Goal: Task Accomplishment & Management: Complete application form

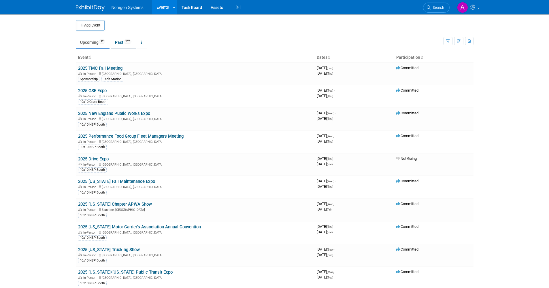
click at [127, 42] on span "257" at bounding box center [128, 41] width 8 height 4
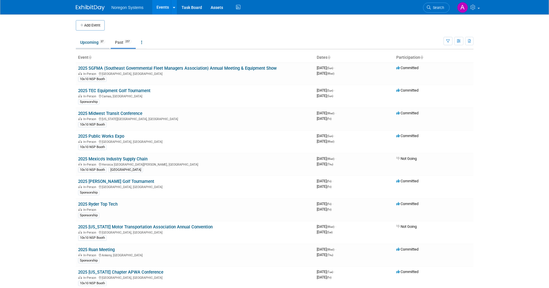
click at [88, 40] on link "Upcoming 37" at bounding box center [93, 42] width 34 height 11
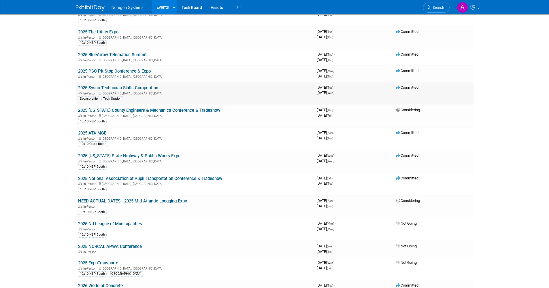
scroll to position [403, 0]
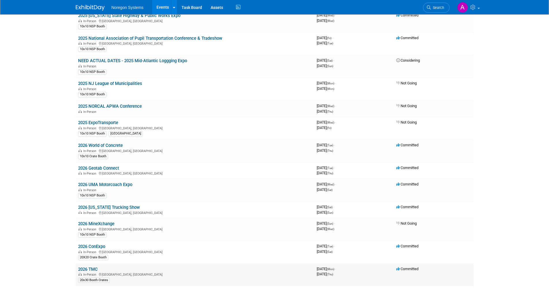
click at [96, 268] on link "2026 TMC" at bounding box center [88, 269] width 20 height 5
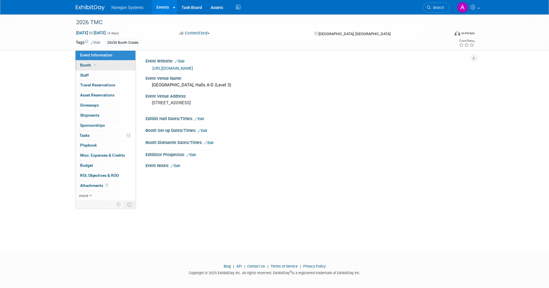
click at [98, 65] on link "Booth" at bounding box center [106, 66] width 60 height 10
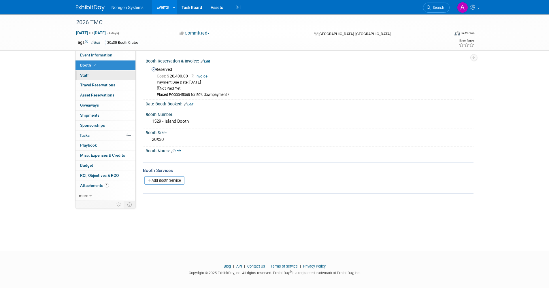
click at [96, 74] on link "0 Staff 0" at bounding box center [106, 76] width 60 height 10
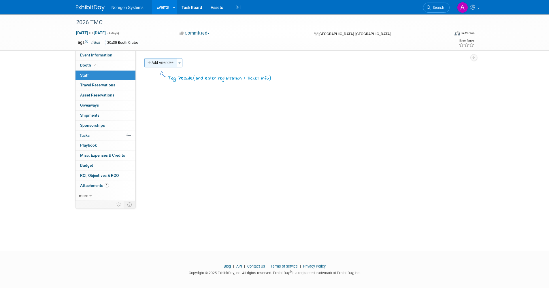
click at [161, 62] on button "Add Attendee" at bounding box center [160, 62] width 33 height 9
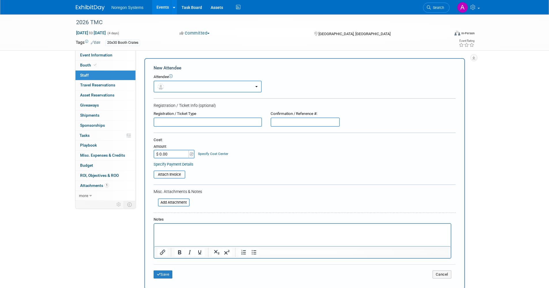
click at [257, 90] on button "button" at bounding box center [208, 87] width 108 height 12
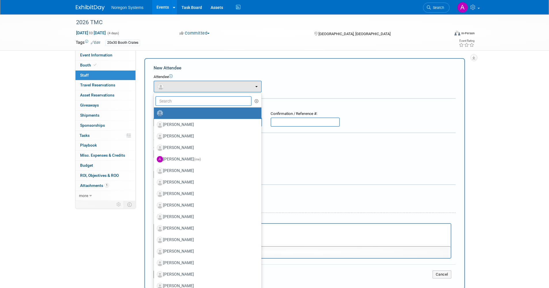
click at [201, 100] on input "text" at bounding box center [203, 101] width 97 height 10
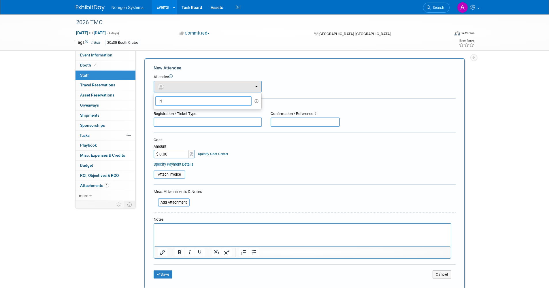
type input "r"
type input "tim rach"
click at [200, 110] on label "[PERSON_NAME]" at bounding box center [206, 113] width 99 height 9
click at [155, 111] on input "[PERSON_NAME]" at bounding box center [153, 113] width 4 height 4
select select "1df3cb0e-197a-45f6-96e1-b219dff48cc0"
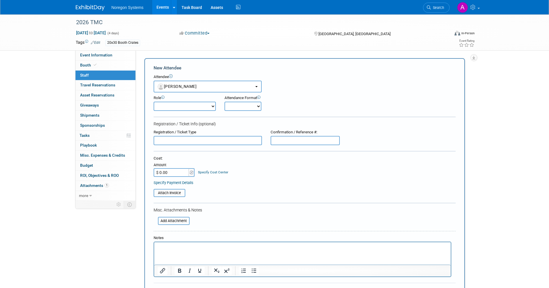
click at [225, 141] on input "text" at bounding box center [208, 140] width 108 height 9
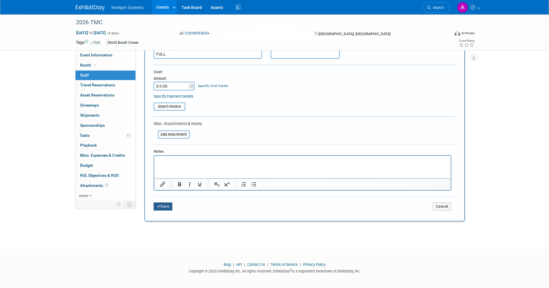
type input "FULL"
click at [173, 206] on button "Save" at bounding box center [163, 207] width 19 height 8
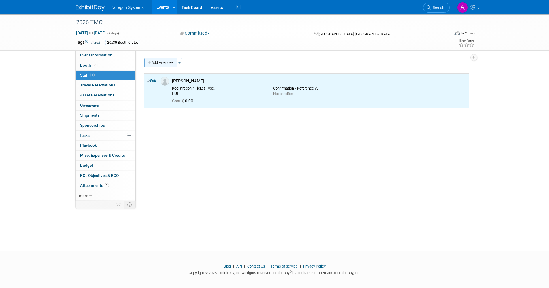
click at [156, 61] on button "Add Attendee" at bounding box center [160, 62] width 33 height 9
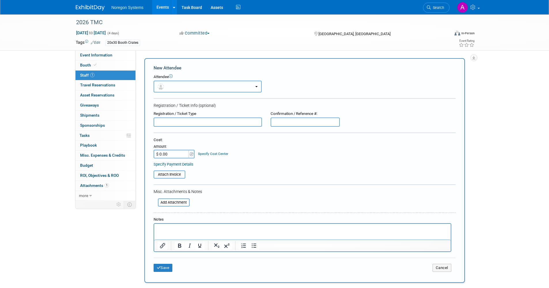
click at [205, 84] on button "button" at bounding box center [208, 87] width 108 height 12
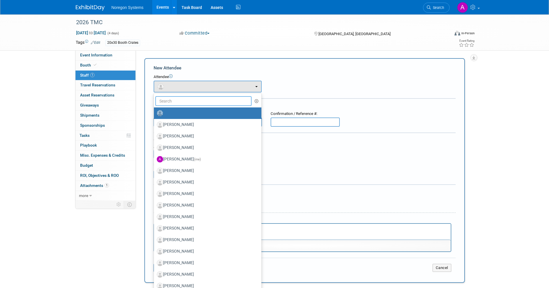
click at [184, 102] on input "text" at bounding box center [203, 101] width 97 height 10
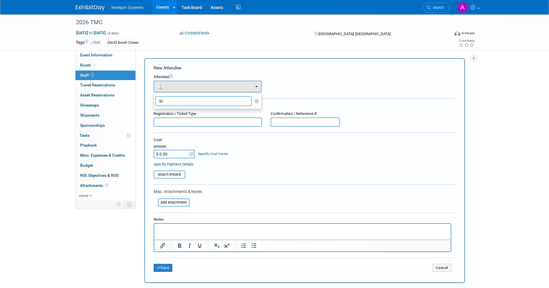
type input "b"
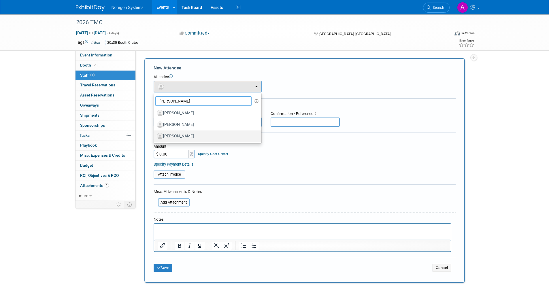
type input "Kris"
click at [185, 135] on label "[PERSON_NAME]" at bounding box center [206, 136] width 99 height 9
click at [155, 135] on input "[PERSON_NAME]" at bounding box center [153, 136] width 4 height 4
select select "abdf01d5-119f-4615-bd58-8165cb913659"
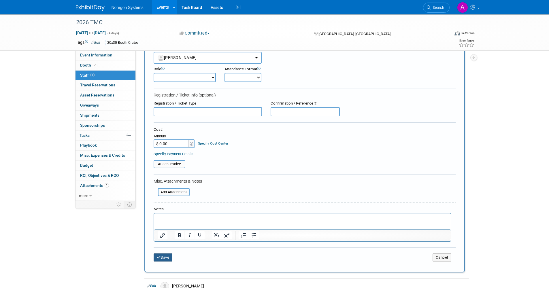
click at [169, 259] on button "Save" at bounding box center [163, 258] width 19 height 8
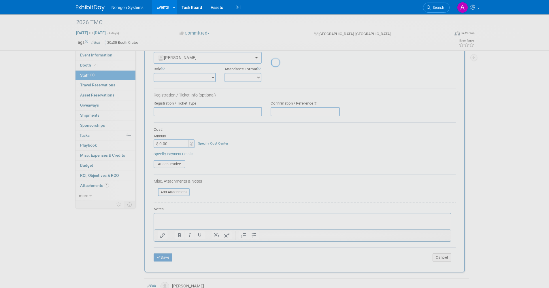
scroll to position [3, 0]
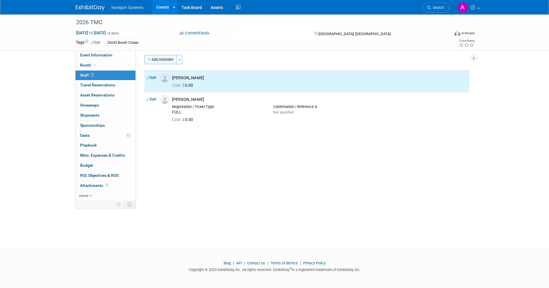
click at [168, 63] on button "Add Attendee" at bounding box center [160, 59] width 33 height 9
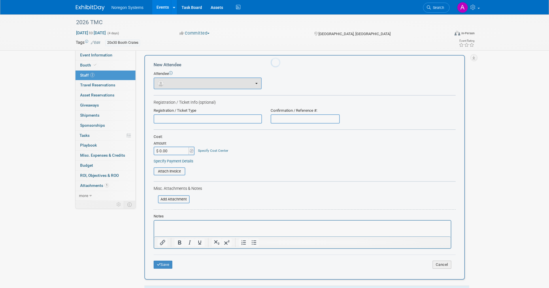
scroll to position [0, 0]
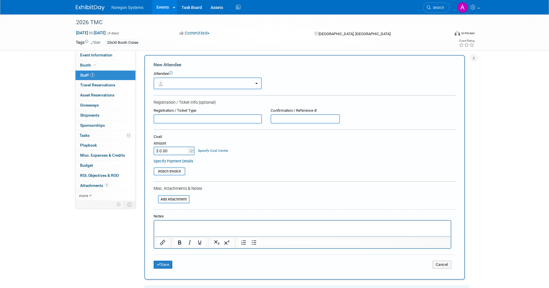
click at [176, 82] on button "button" at bounding box center [208, 84] width 108 height 12
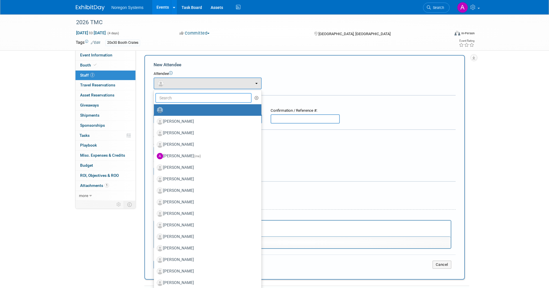
click at [187, 95] on input "text" at bounding box center [203, 98] width 97 height 10
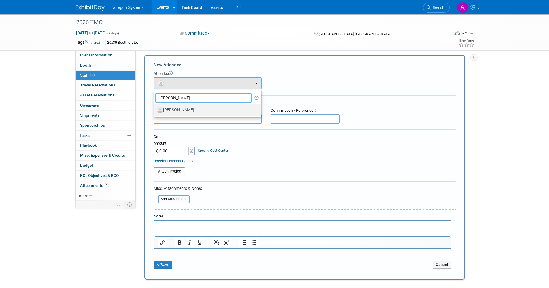
type input "Paul pi"
click at [192, 110] on label "[PERSON_NAME]" at bounding box center [206, 109] width 99 height 9
click at [155, 110] on input "[PERSON_NAME]" at bounding box center [153, 110] width 4 height 4
select select "ee46b918-4b88-4637-97ca-e15d2101682a"
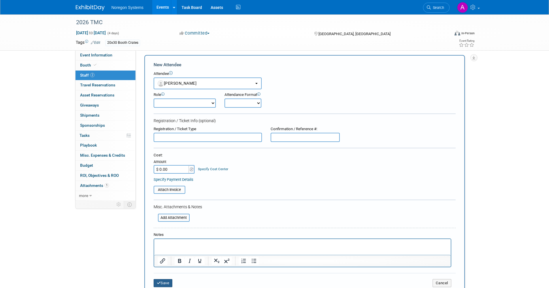
click at [172, 280] on button "Save" at bounding box center [163, 283] width 19 height 8
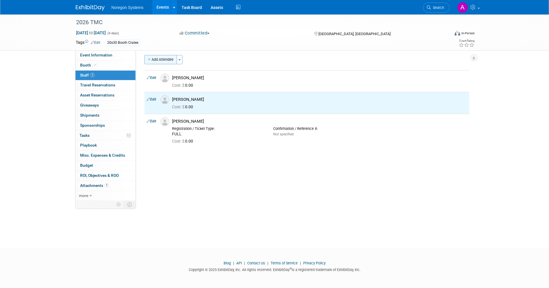
click at [156, 62] on button "Add Attendee" at bounding box center [160, 59] width 33 height 9
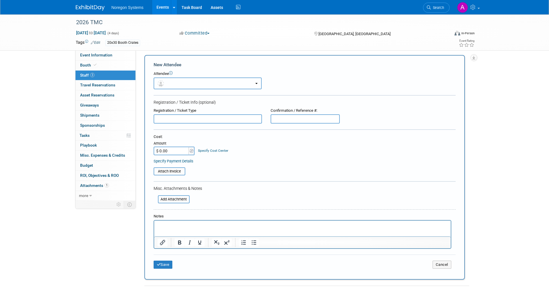
click at [208, 81] on button "button" at bounding box center [208, 84] width 108 height 12
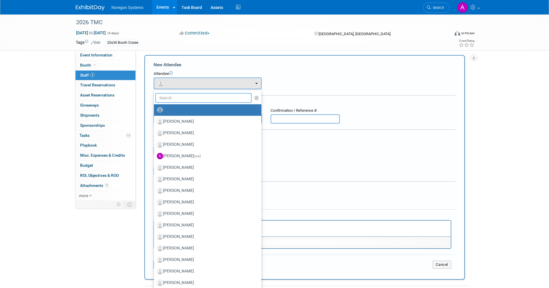
click at [192, 95] on input "text" at bounding box center [203, 98] width 97 height 10
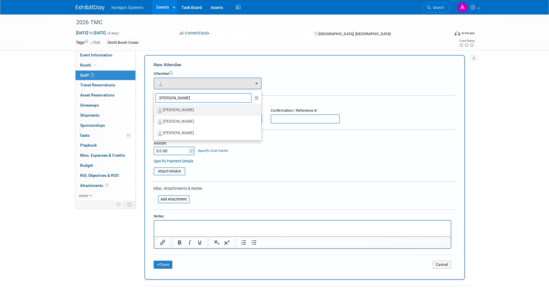
type input "kevin"
click at [191, 110] on label "[PERSON_NAME]" at bounding box center [206, 109] width 99 height 9
click at [155, 110] on input "[PERSON_NAME]" at bounding box center [153, 110] width 4 height 4
select select "04668c99-a962-468d-873c-232382f56087"
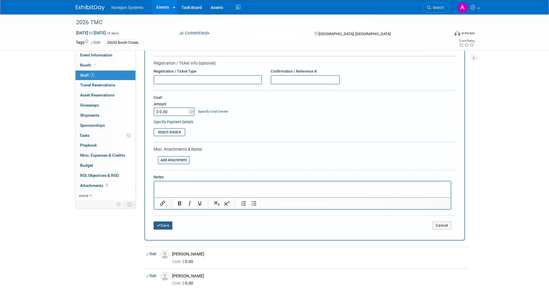
click at [170, 225] on button "Save" at bounding box center [163, 226] width 19 height 8
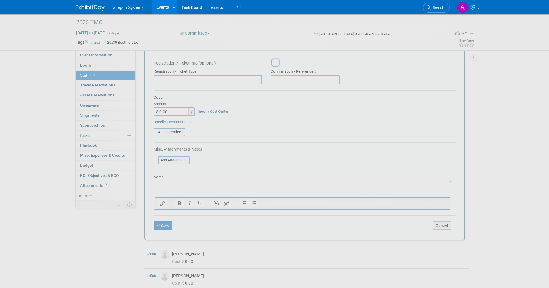
scroll to position [3, 0]
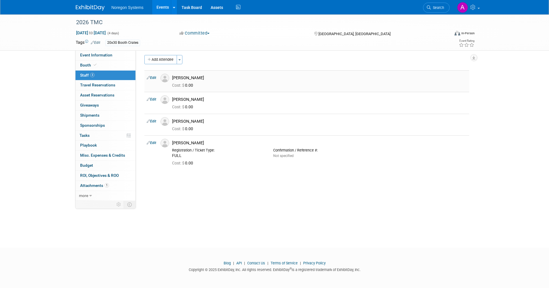
click at [154, 76] on link "Edit" at bounding box center [152, 78] width 10 height 4
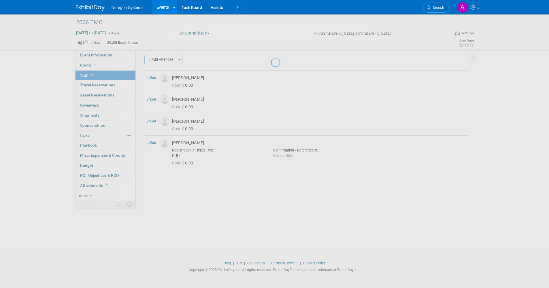
select select "04668c99-a962-468d-873c-232382f56087"
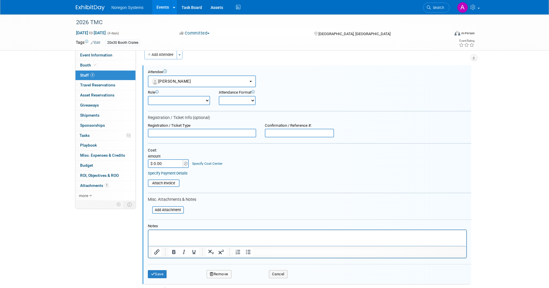
scroll to position [0, 0]
click at [198, 131] on input "text" at bounding box center [202, 133] width 108 height 9
type input "FULL"
click at [157, 275] on button "Save" at bounding box center [157, 274] width 19 height 8
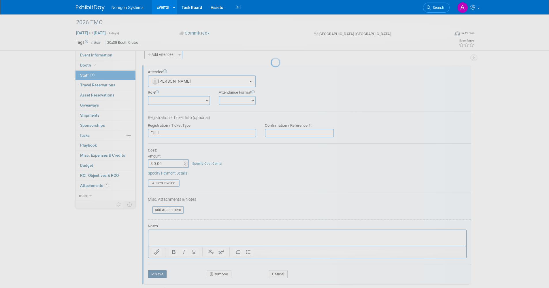
scroll to position [3, 0]
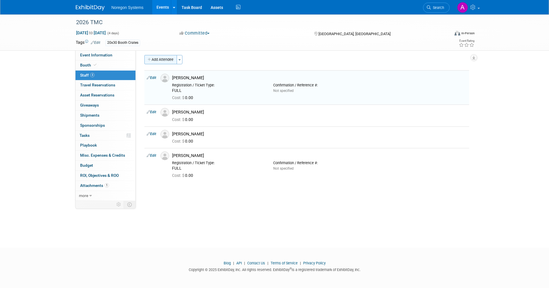
click at [165, 60] on button "Add Attendee" at bounding box center [160, 59] width 33 height 9
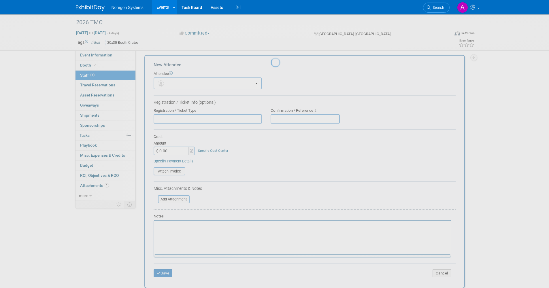
scroll to position [0, 0]
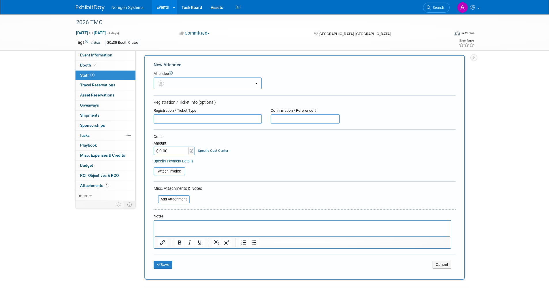
click at [183, 81] on button "button" at bounding box center [208, 84] width 108 height 12
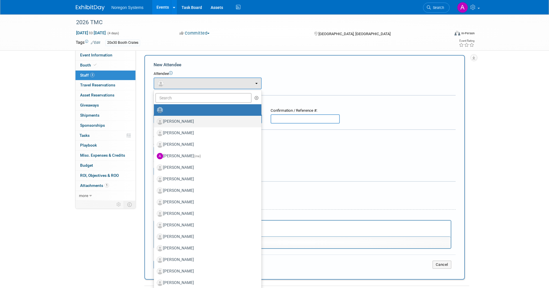
click at [182, 121] on label "[PERSON_NAME]" at bounding box center [206, 121] width 99 height 9
click at [155, 121] on input "[PERSON_NAME]" at bounding box center [153, 121] width 4 height 4
select select "033e385e-0693-47ca-bb89-6a163b6b6c80"
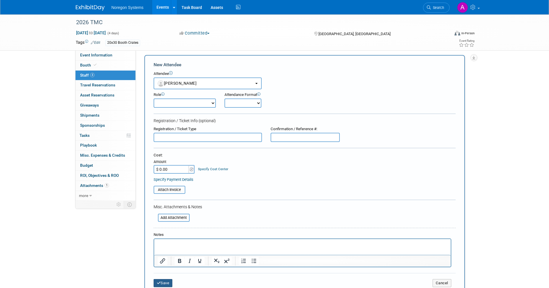
click at [169, 282] on button "Save" at bounding box center [163, 283] width 19 height 8
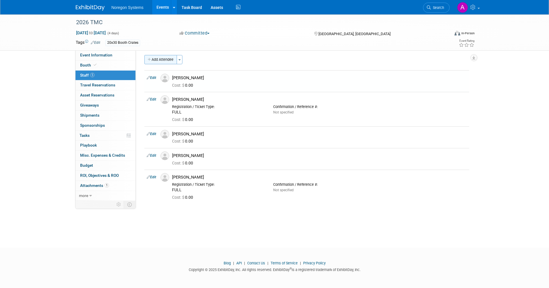
click at [165, 61] on button "Add Attendee" at bounding box center [160, 59] width 33 height 9
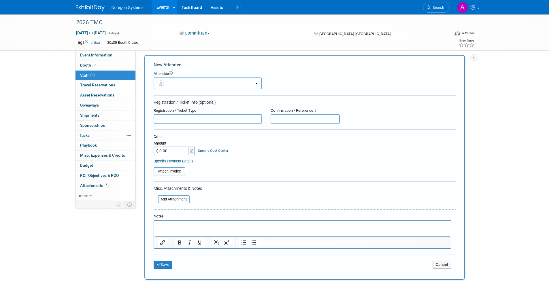
click at [185, 87] on button "button" at bounding box center [208, 84] width 108 height 12
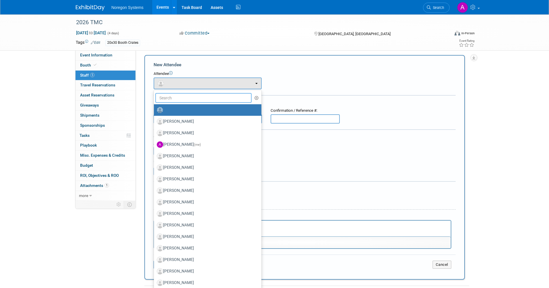
click at [190, 99] on input "text" at bounding box center [203, 98] width 97 height 10
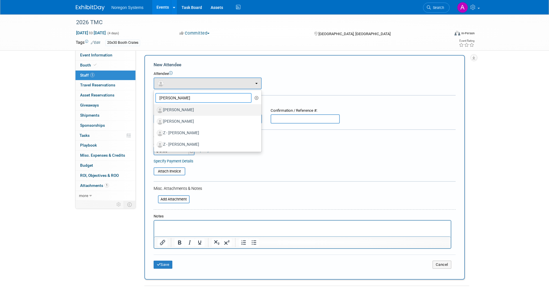
type input "david"
click at [189, 111] on label "[PERSON_NAME]" at bounding box center [206, 109] width 99 height 9
click at [155, 111] on input "[PERSON_NAME]" at bounding box center [153, 110] width 4 height 4
select select "daf87f2a-32bb-4bf7-a059-1a6e2d78e916"
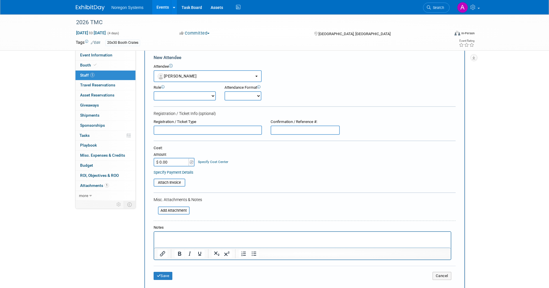
scroll to position [32, 0]
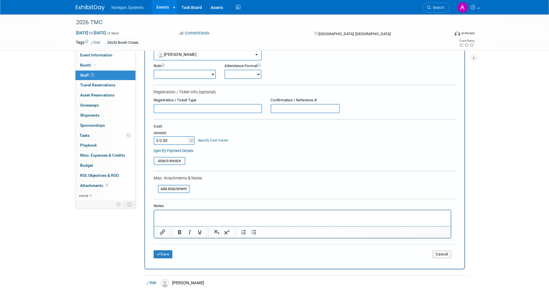
click at [164, 259] on div "Save Cancel" at bounding box center [305, 253] width 302 height 18
click at [161, 257] on button "Save" at bounding box center [163, 254] width 19 height 8
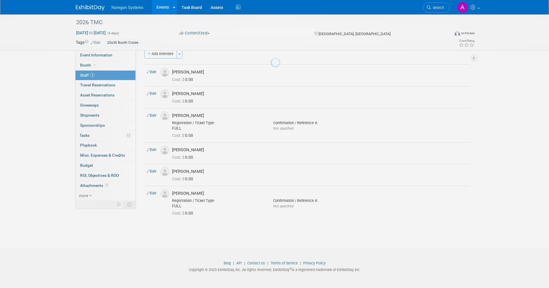
scroll to position [9, 0]
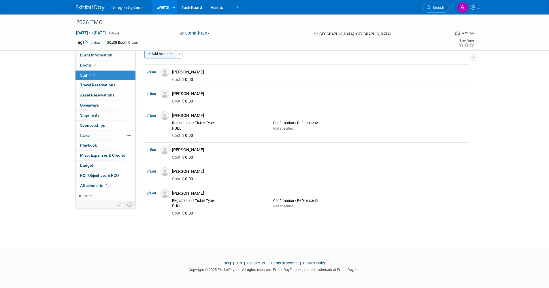
click at [163, 56] on button "Add Attendee" at bounding box center [160, 53] width 33 height 9
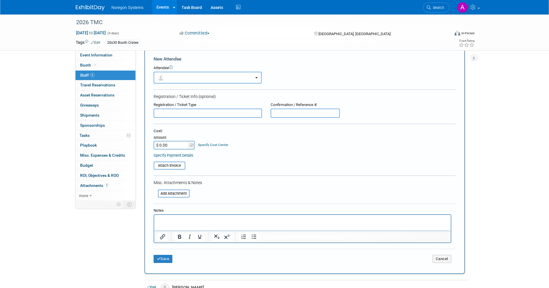
scroll to position [0, 0]
click at [202, 81] on button "button" at bounding box center [208, 78] width 108 height 12
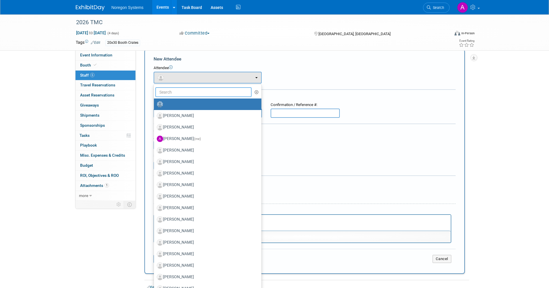
click at [195, 88] on input "text" at bounding box center [203, 92] width 97 height 10
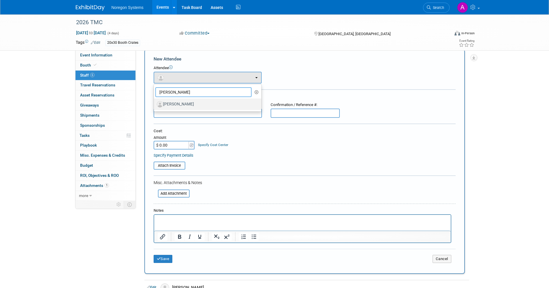
type input "jessie"
click at [197, 100] on label "[PERSON_NAME]" at bounding box center [206, 104] width 99 height 9
click at [155, 102] on input "[PERSON_NAME]" at bounding box center [153, 104] width 4 height 4
select select "5faec82b-a05a-4bb8-a67a-c032c9361c23"
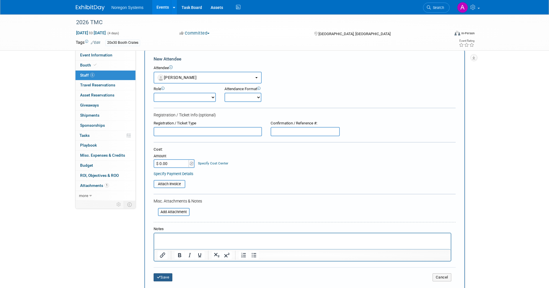
click at [169, 278] on button "Save" at bounding box center [163, 278] width 19 height 8
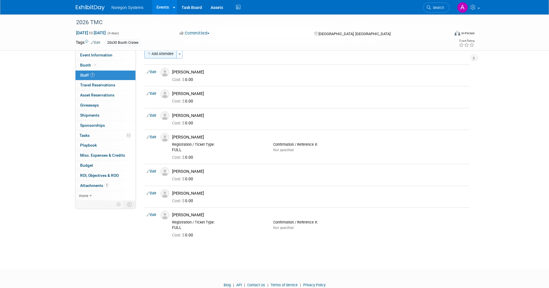
click at [164, 57] on button "Add Attendee" at bounding box center [160, 53] width 33 height 9
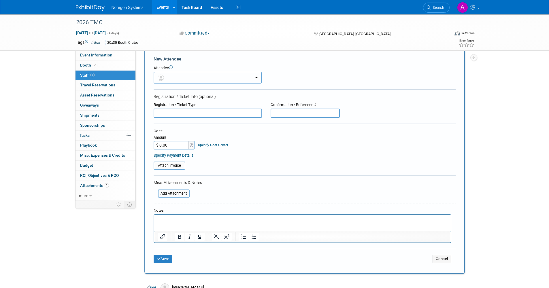
click at [183, 83] on button "button" at bounding box center [208, 78] width 108 height 12
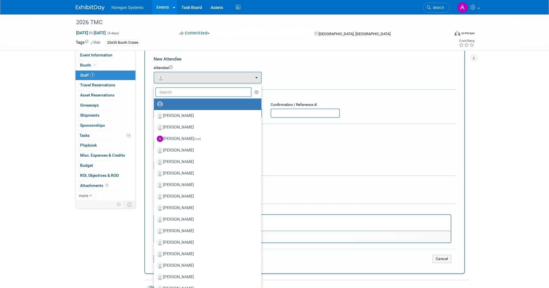
click at [186, 91] on input "text" at bounding box center [203, 92] width 97 height 10
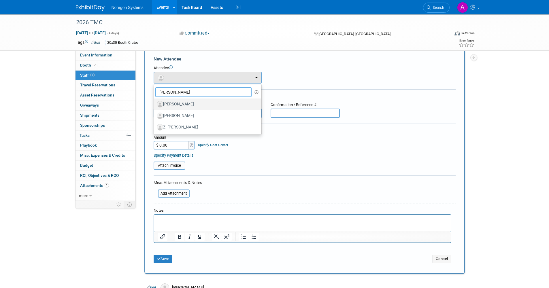
type input "jason"
click at [188, 101] on label "[PERSON_NAME]" at bounding box center [206, 104] width 99 height 9
click at [155, 102] on input "[PERSON_NAME]" at bounding box center [153, 104] width 4 height 4
select select "78fc3794-b17d-4127-865d-612cec979b42"
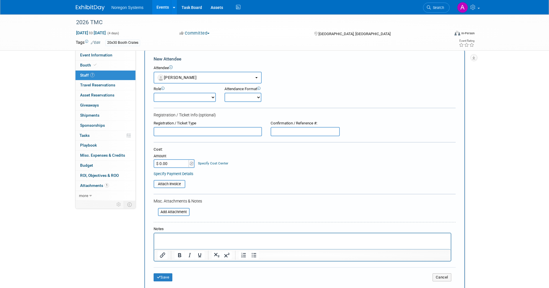
click at [179, 99] on select "Demonstrator Host Planner Presenter Sales Representative Set-up/Dismantle Crew …" at bounding box center [185, 97] width 62 height 9
drag, startPoint x: 303, startPoint y: 111, endPoint x: 274, endPoint y: 126, distance: 32.4
click at [302, 112] on form "New Attendee Attendee <img src="https://www.exhibitday.com/Images/Unassigned-Us…" at bounding box center [305, 171] width 302 height 230
click at [203, 133] on input "text" at bounding box center [208, 131] width 108 height 9
type input "FULL"
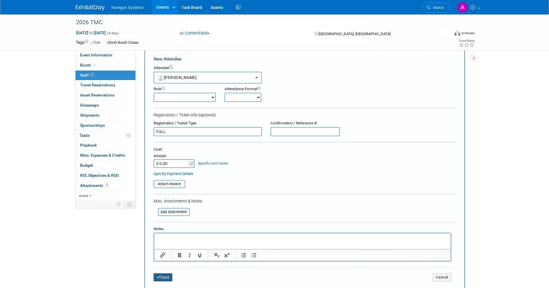
click at [170, 277] on button "Save" at bounding box center [163, 278] width 19 height 8
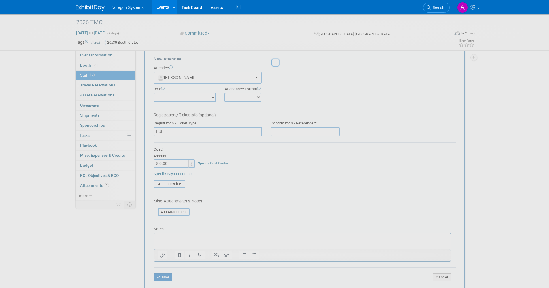
scroll to position [9, 0]
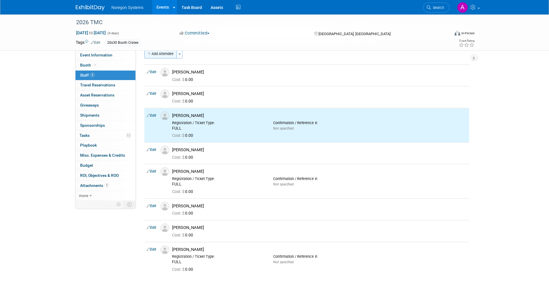
click at [163, 56] on button "Add Attendee" at bounding box center [160, 53] width 33 height 9
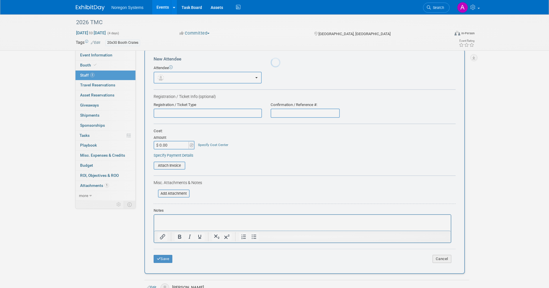
scroll to position [0, 0]
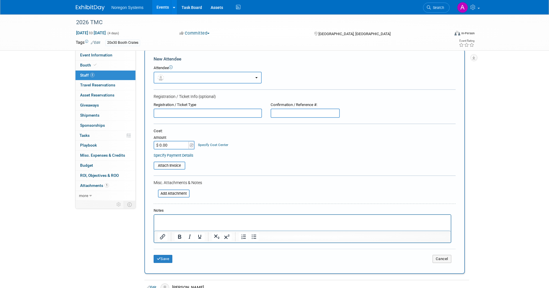
click at [199, 79] on button "button" at bounding box center [208, 78] width 108 height 12
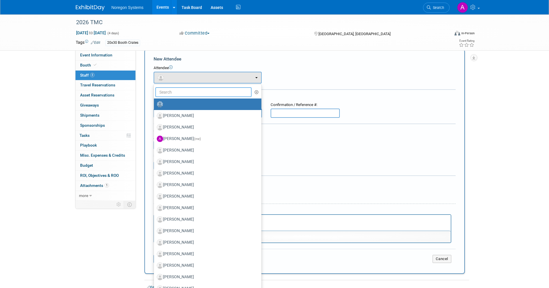
click at [192, 92] on input "text" at bounding box center [203, 92] width 97 height 10
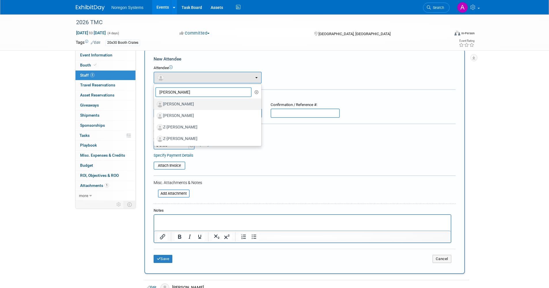
type input "[PERSON_NAME]"
click at [188, 101] on label "[PERSON_NAME]" at bounding box center [206, 104] width 99 height 9
click at [155, 102] on input "[PERSON_NAME]" at bounding box center [153, 104] width 4 height 4
select select "77eeaa73-768e-4d43-9d3a-ec1329a89137"
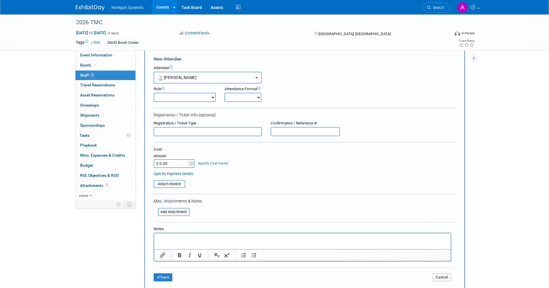
click at [191, 128] on input "text" at bounding box center [208, 131] width 108 height 9
type input "FULL"
click at [169, 276] on button "Save" at bounding box center [163, 278] width 19 height 8
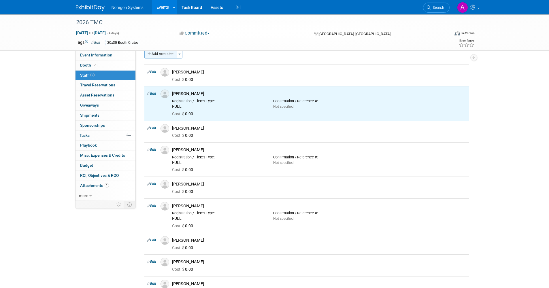
click at [163, 56] on button "Add Attendee" at bounding box center [160, 53] width 33 height 9
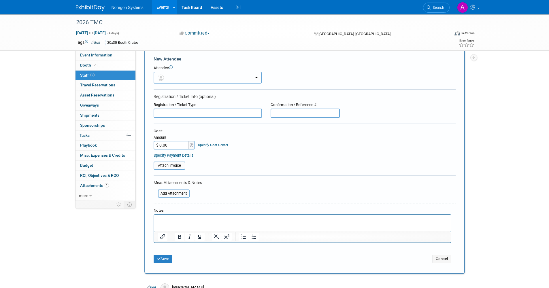
click at [177, 79] on button "button" at bounding box center [208, 78] width 108 height 12
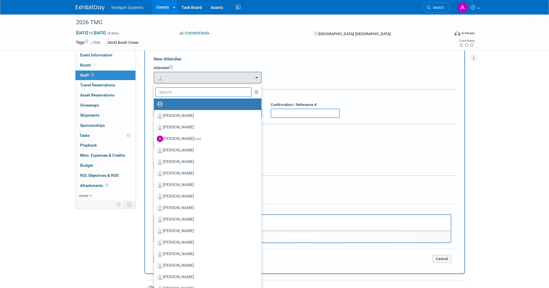
click at [181, 94] on input "text" at bounding box center [203, 92] width 97 height 10
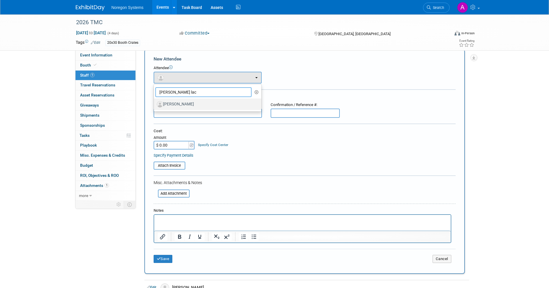
type input "lee lac"
click at [174, 103] on label "[PERSON_NAME]" at bounding box center [206, 104] width 99 height 9
click at [155, 103] on input "[PERSON_NAME]" at bounding box center [153, 104] width 4 height 4
select select "f70ef149-efa7-4f63-8696-22786c51689f"
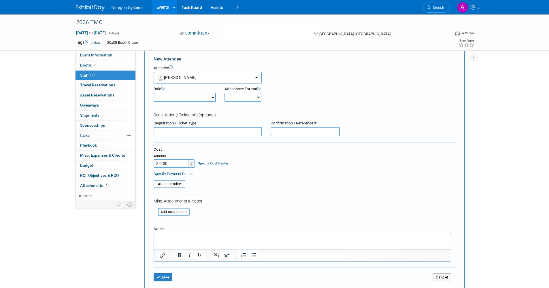
click at [184, 134] on input "text" at bounding box center [208, 131] width 108 height 9
type input "FULL"
click at [167, 276] on button "Save" at bounding box center [163, 278] width 19 height 8
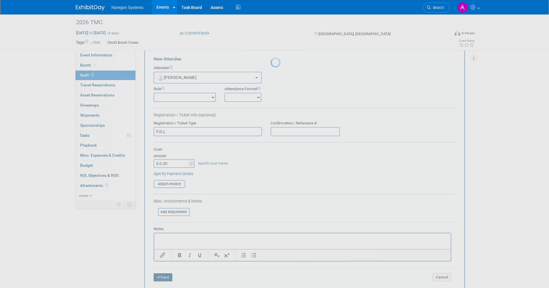
scroll to position [9, 0]
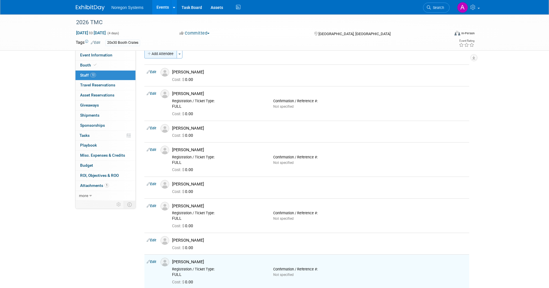
click at [163, 54] on button "Add Attendee" at bounding box center [160, 53] width 33 height 9
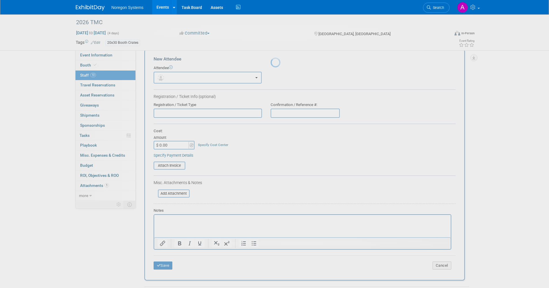
scroll to position [0, 0]
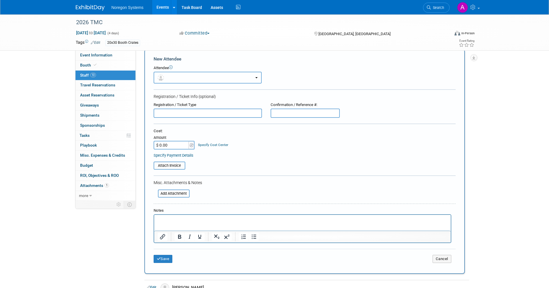
click at [184, 76] on button "button" at bounding box center [208, 78] width 108 height 12
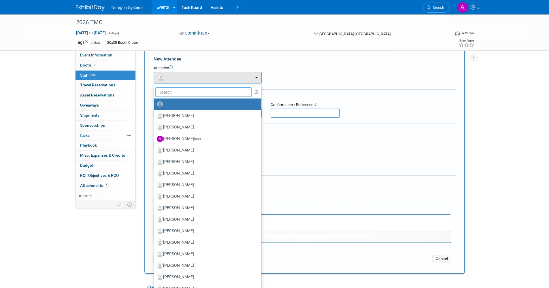
click at [183, 94] on input "text" at bounding box center [203, 92] width 97 height 10
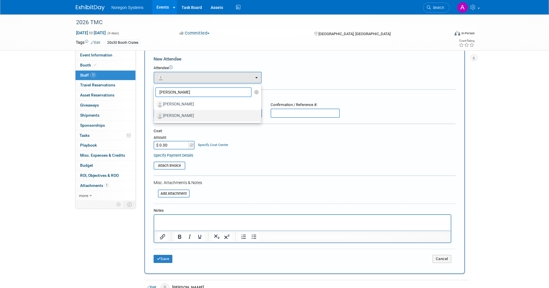
type input "Sam"
click at [196, 114] on label "[PERSON_NAME]" at bounding box center [206, 115] width 99 height 9
click at [155, 114] on input "[PERSON_NAME]" at bounding box center [153, 115] width 4 height 4
select select "fe8e214a-c0dd-41b4-868f-ac4d58246600"
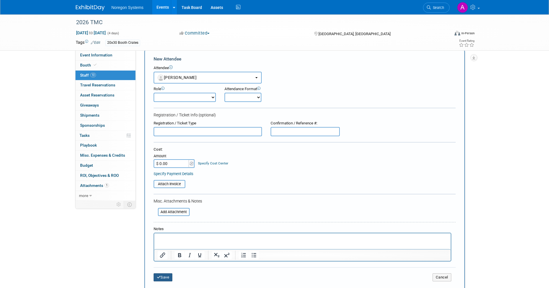
click at [166, 279] on button "Save" at bounding box center [163, 278] width 19 height 8
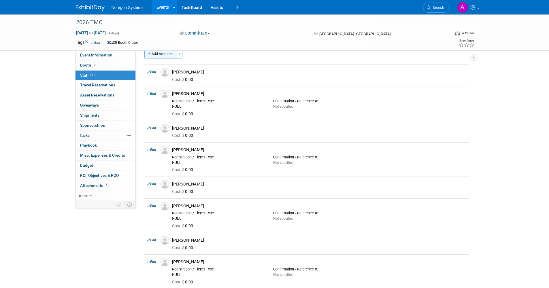
click at [163, 56] on button "Add Attendee" at bounding box center [160, 53] width 33 height 9
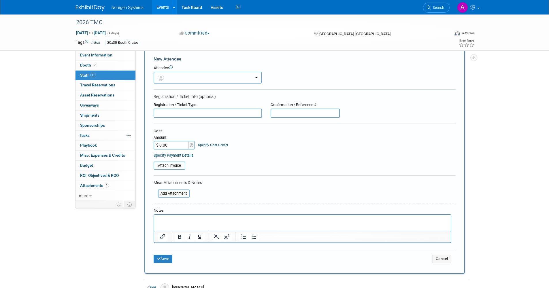
click at [181, 73] on button "button" at bounding box center [208, 78] width 108 height 12
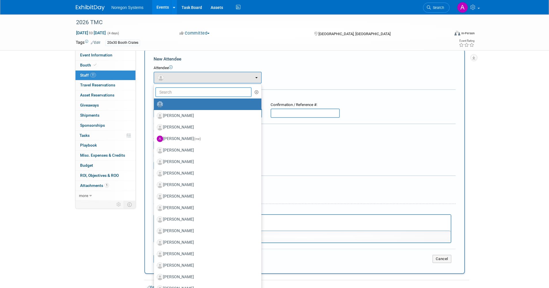
click at [184, 91] on input "text" at bounding box center [203, 92] width 97 height 10
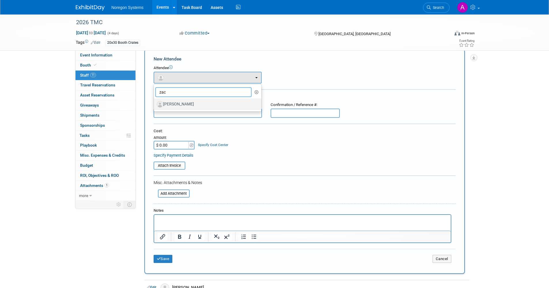
type input "zac"
click at [186, 102] on label "[PERSON_NAME]" at bounding box center [206, 104] width 99 height 9
click at [155, 102] on input "[PERSON_NAME]" at bounding box center [153, 104] width 4 height 4
select select "9d4cb9c8-8610-4b2e-94cb-a65bc4a8d983"
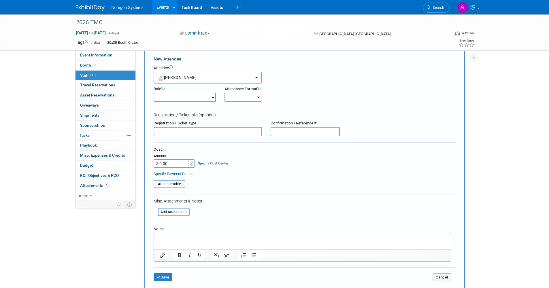
click at [179, 135] on input "text" at bounding box center [208, 131] width 108 height 9
type input "FULL"
click at [161, 279] on button "Save" at bounding box center [163, 278] width 19 height 8
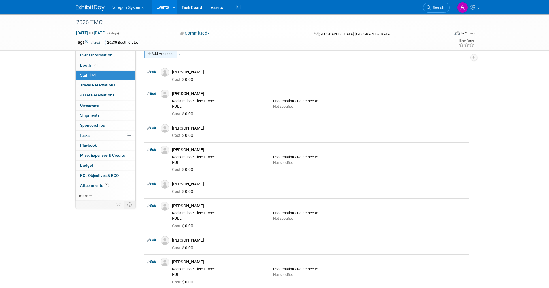
click at [168, 52] on button "Add Attendee" at bounding box center [160, 53] width 33 height 9
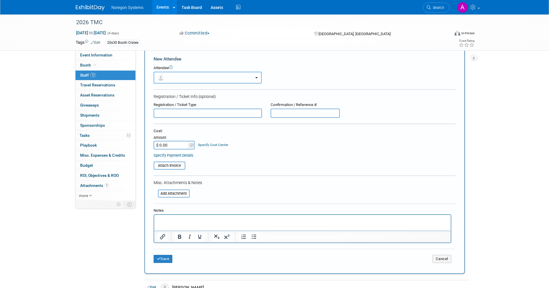
click at [179, 78] on button "button" at bounding box center [208, 78] width 108 height 12
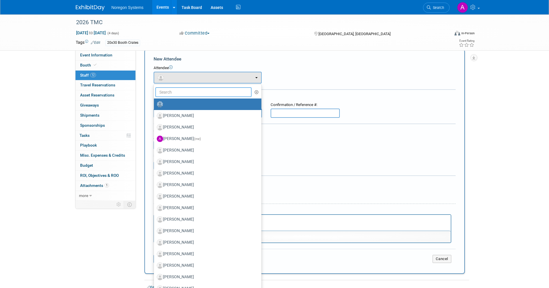
click at [180, 93] on input "text" at bounding box center [203, 92] width 97 height 10
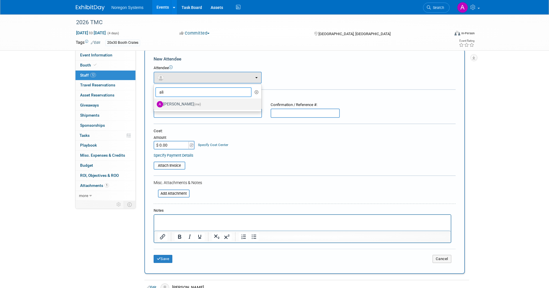
type input "ali"
click at [184, 102] on label "Ali Connell (me)" at bounding box center [206, 104] width 99 height 9
click at [155, 102] on input "Ali Connell (me)" at bounding box center [153, 104] width 4 height 4
select select "3bcedafc-1089-43f8-a666-e7ebc0882b34"
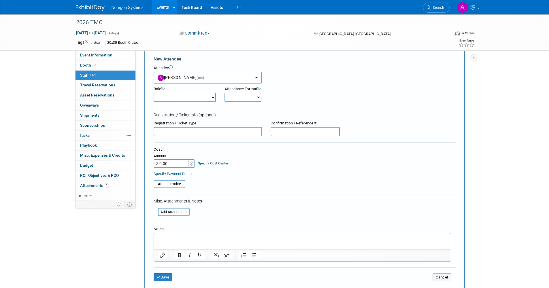
click at [181, 130] on input "text" at bounding box center [208, 131] width 108 height 9
type input "EXHIBITOR ONLY"
click at [167, 276] on button "Save" at bounding box center [163, 278] width 19 height 8
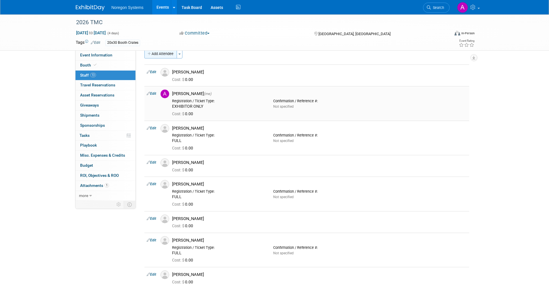
click at [171, 56] on button "Add Attendee" at bounding box center [160, 53] width 33 height 9
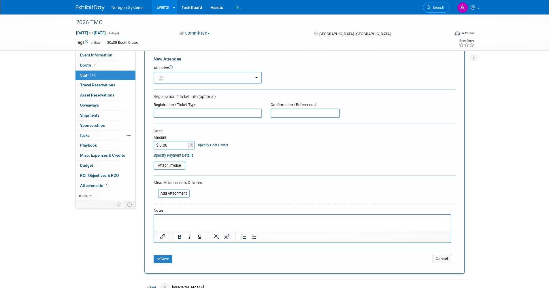
click at [180, 78] on button "button" at bounding box center [208, 78] width 108 height 12
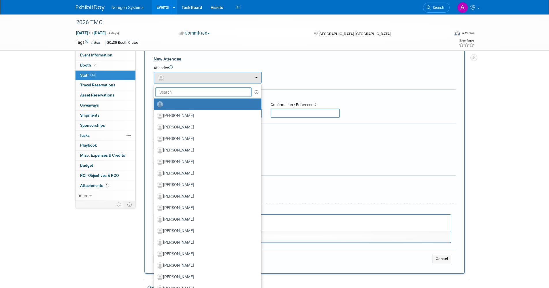
click at [182, 88] on input "text" at bounding box center [203, 92] width 97 height 10
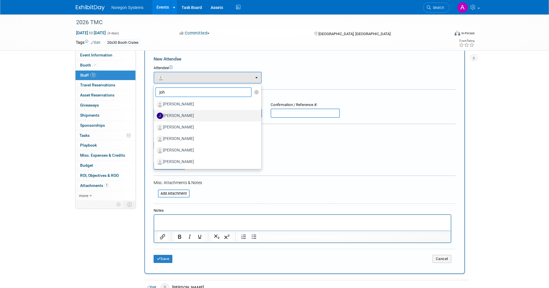
type input "joh"
click at [186, 118] on label "[PERSON_NAME]" at bounding box center [206, 115] width 99 height 9
click at [155, 117] on input "[PERSON_NAME]" at bounding box center [153, 115] width 4 height 4
select select "84ef65f6-6dc8-4226-93f1-57b8b6f85825"
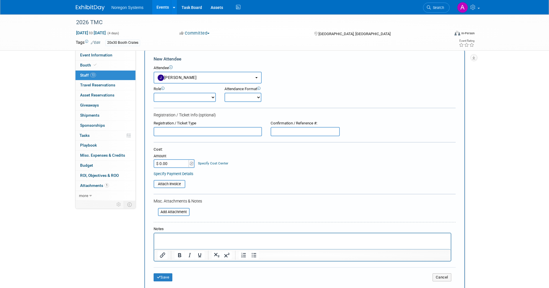
click at [179, 129] on input "text" at bounding box center [208, 131] width 108 height 9
type input "EXHIBITOR ONLY"
click at [197, 95] on select "Demonstrator Host Planner Presenter Sales Representative Set-up/Dismantle Crew …" at bounding box center [185, 97] width 62 height 9
click at [242, 103] on form "New Attendee Attendee <img src="https://www.exhibitday.com/Images/Unassigned-Us…" at bounding box center [305, 171] width 302 height 230
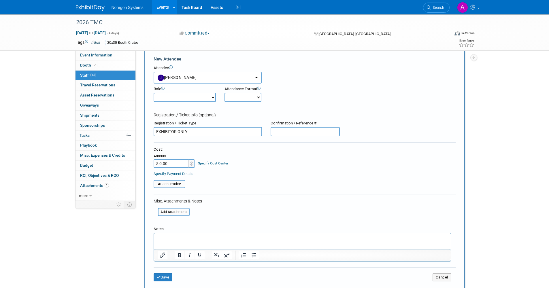
click at [240, 101] on select "Onsite Remote" at bounding box center [243, 97] width 37 height 9
click at [167, 277] on button "Save" at bounding box center [163, 278] width 19 height 8
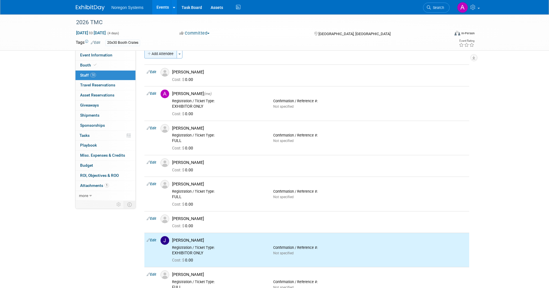
click at [164, 55] on button "Add Attendee" at bounding box center [160, 53] width 33 height 9
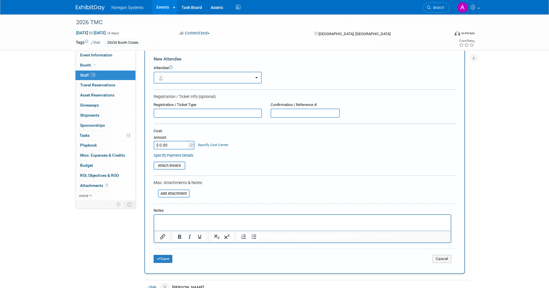
click at [180, 76] on button "button" at bounding box center [208, 78] width 108 height 12
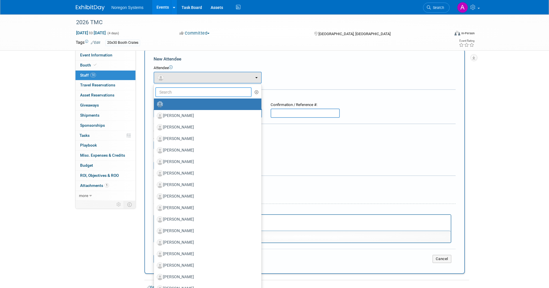
drag, startPoint x: 185, startPoint y: 94, endPoint x: 180, endPoint y: 93, distance: 4.7
click at [184, 94] on input "text" at bounding box center [203, 92] width 97 height 10
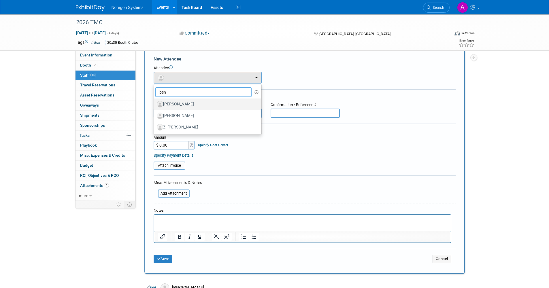
type input "ben"
click at [186, 101] on label "[PERSON_NAME]" at bounding box center [206, 104] width 99 height 9
click at [155, 102] on input "[PERSON_NAME]" at bounding box center [153, 104] width 4 height 4
select select "23098cc0-9b93-4d9f-9d5f-ddfeb17a06b1"
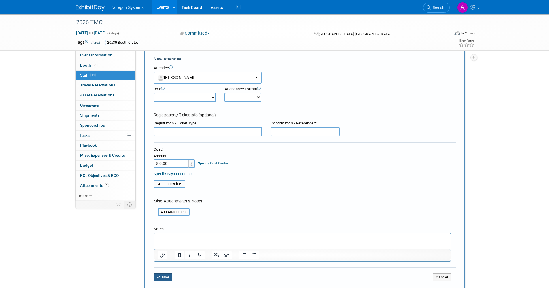
click at [169, 278] on button "Save" at bounding box center [163, 278] width 19 height 8
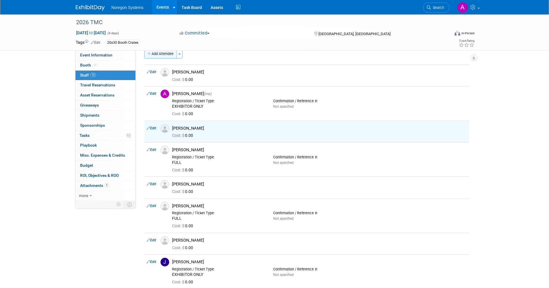
click at [166, 58] on button "Add Attendee" at bounding box center [160, 53] width 33 height 9
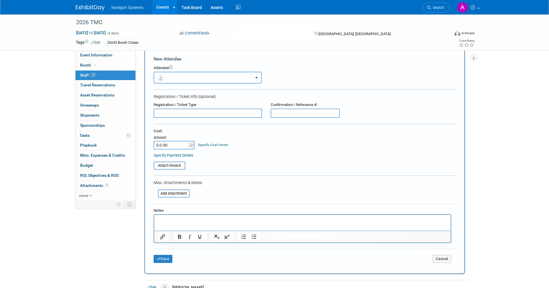
click at [195, 78] on button "button" at bounding box center [208, 78] width 108 height 12
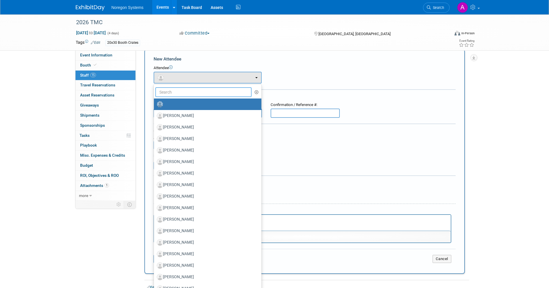
click at [182, 94] on input "text" at bounding box center [203, 92] width 97 height 10
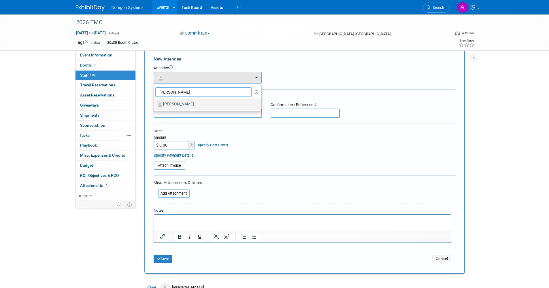
type input "krista"
click at [179, 102] on label "[PERSON_NAME]" at bounding box center [206, 104] width 99 height 9
click at [155, 102] on input "[PERSON_NAME]" at bounding box center [153, 104] width 4 height 4
select select "3d060e35-9a32-42d3-9a1f-388b5c09e8e7"
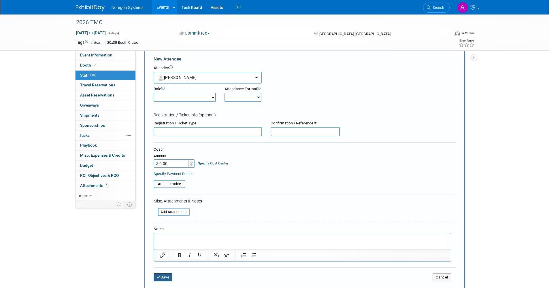
click at [170, 275] on button "Save" at bounding box center [163, 278] width 19 height 8
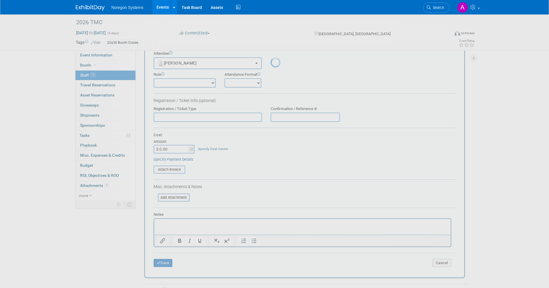
scroll to position [9, 0]
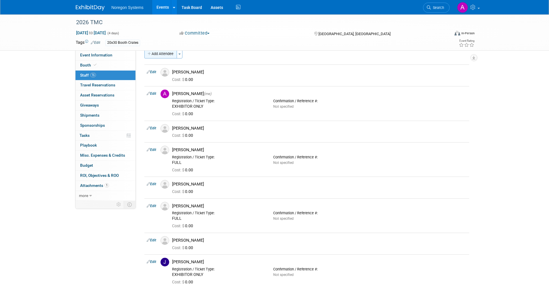
click at [165, 53] on button "Add Attendee" at bounding box center [160, 53] width 33 height 9
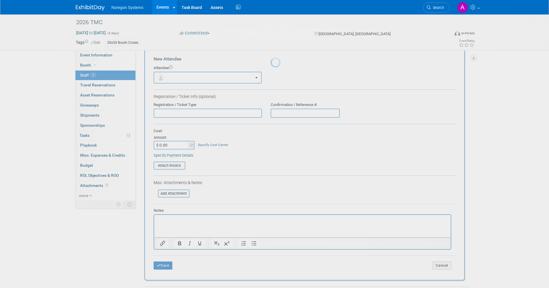
scroll to position [0, 0]
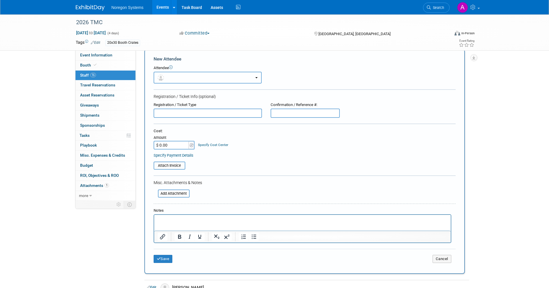
click at [181, 74] on button "button" at bounding box center [208, 78] width 108 height 12
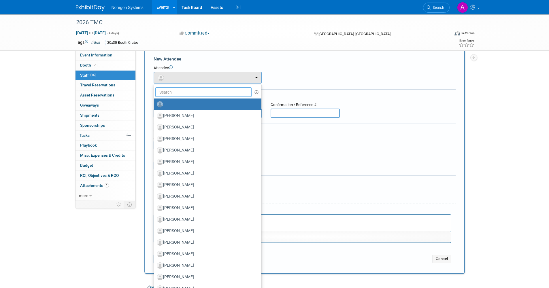
click at [186, 90] on input "text" at bounding box center [203, 92] width 97 height 10
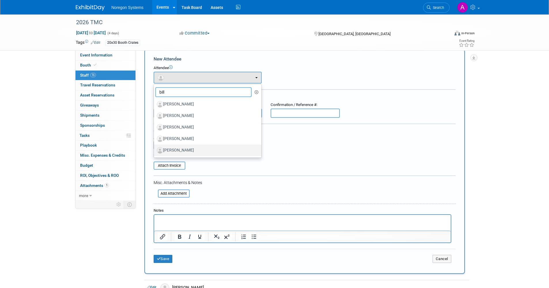
type input "bill"
click at [193, 150] on label "[PERSON_NAME]" at bounding box center [206, 150] width 99 height 9
click at [155, 150] on input "[PERSON_NAME]" at bounding box center [153, 150] width 4 height 4
select select "20e027e2-f38f-4618-95c9-109d9a3518fa"
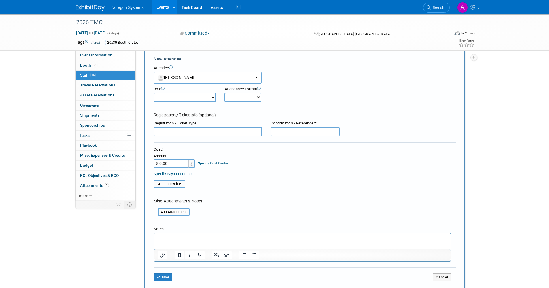
scroll to position [38, 0]
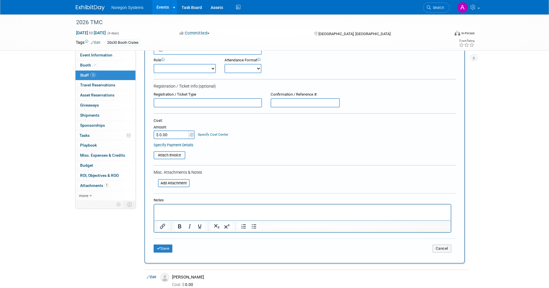
click at [199, 105] on input "text" at bounding box center [208, 102] width 108 height 9
type input "FULL"
click at [173, 246] on button "Save" at bounding box center [163, 249] width 19 height 8
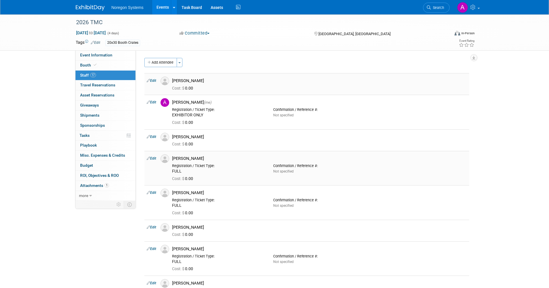
scroll to position [0, 0]
click at [154, 64] on button "Add Attendee" at bounding box center [160, 62] width 33 height 9
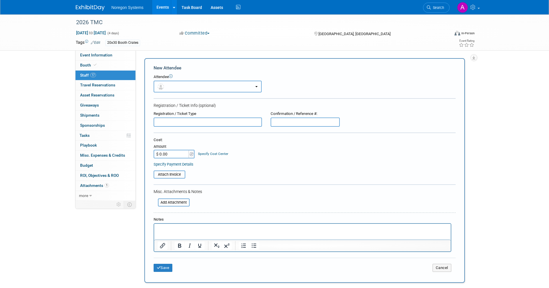
click at [190, 85] on button "button" at bounding box center [208, 87] width 108 height 12
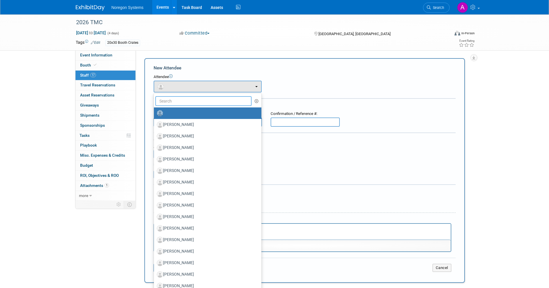
click at [182, 104] on input "text" at bounding box center [203, 101] width 97 height 10
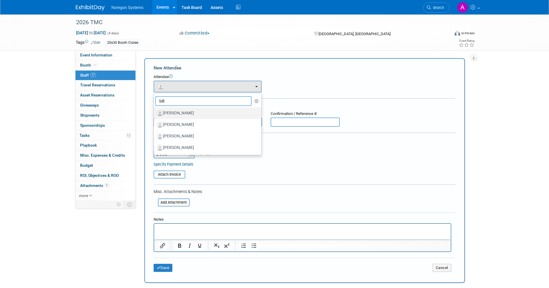
type input "bill"
click at [184, 112] on label "[PERSON_NAME]" at bounding box center [206, 113] width 99 height 9
click at [155, 112] on input "[PERSON_NAME]" at bounding box center [153, 113] width 4 height 4
select select "18b52d2b-9157-4713-bf09-9a271ee8702c"
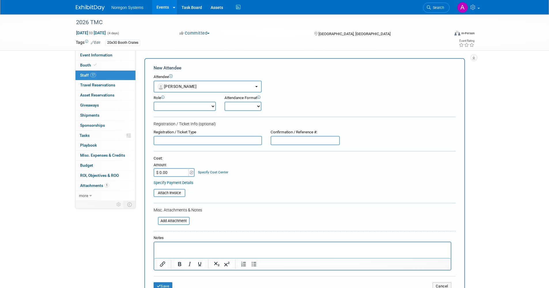
click at [181, 137] on input "text" at bounding box center [208, 140] width 108 height 9
type input "FULL"
click at [179, 249] on p "Rich Text Area. Press ALT-0 for help." at bounding box center [302, 248] width 290 height 6
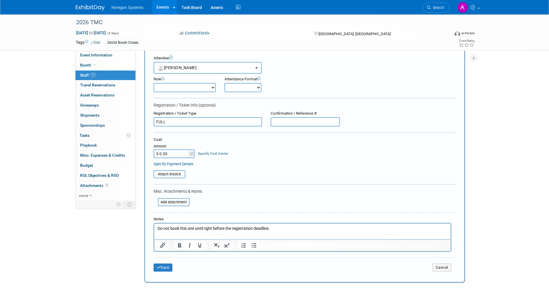
scroll to position [29, 0]
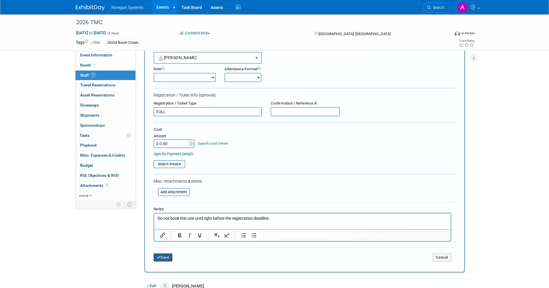
click at [168, 256] on button "Save" at bounding box center [163, 258] width 19 height 8
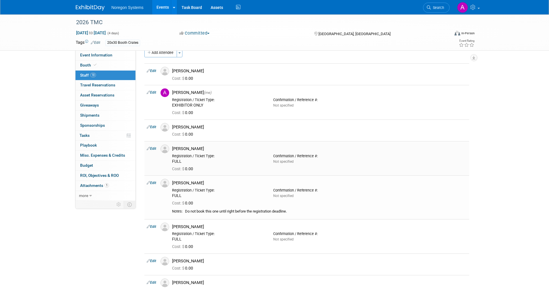
scroll to position [0, 0]
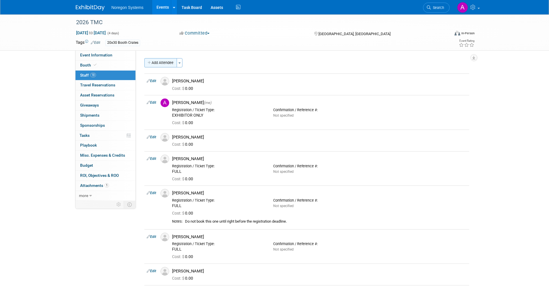
click at [161, 63] on button "Add Attendee" at bounding box center [160, 62] width 33 height 9
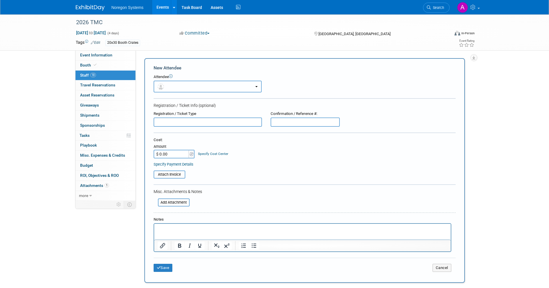
click at [211, 86] on button "button" at bounding box center [208, 87] width 108 height 12
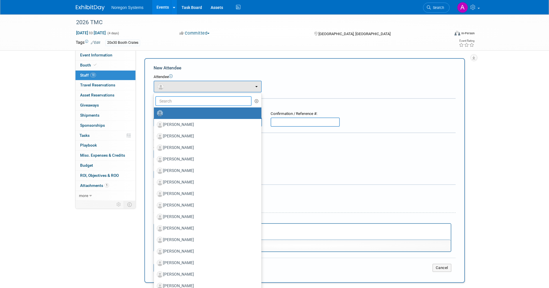
click at [200, 98] on input "text" at bounding box center [203, 101] width 97 height 10
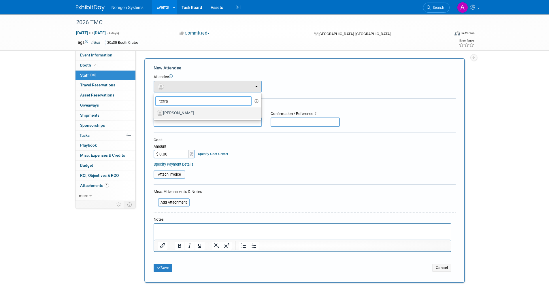
type input "terra"
click at [198, 110] on label "[PERSON_NAME]" at bounding box center [206, 113] width 99 height 9
click at [155, 111] on input "[PERSON_NAME]" at bounding box center [153, 113] width 4 height 4
select select "2eff1dbe-1e4d-4e41-a9c5-cf468569807d"
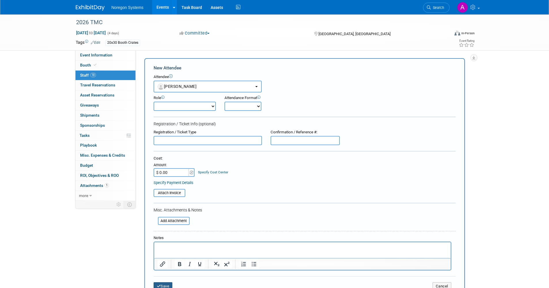
click at [170, 283] on button "Save" at bounding box center [163, 286] width 19 height 8
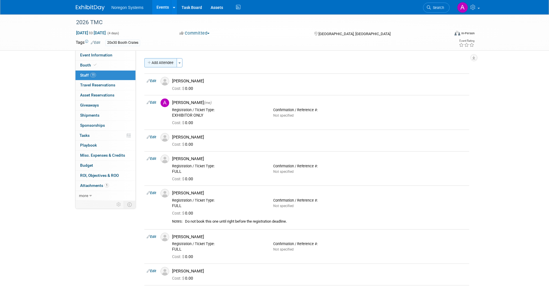
click at [158, 61] on button "Add Attendee" at bounding box center [160, 62] width 33 height 9
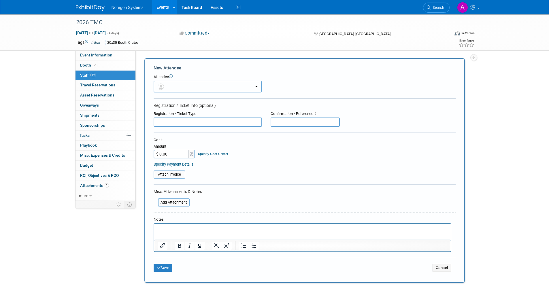
click at [184, 84] on button "button" at bounding box center [208, 87] width 108 height 12
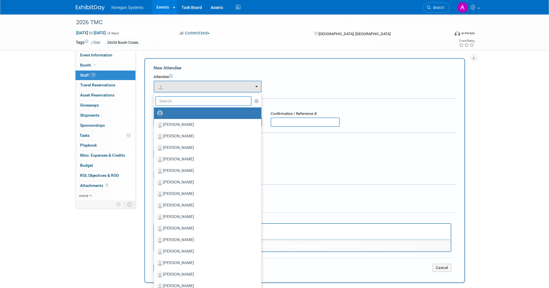
click at [181, 98] on input "text" at bounding box center [203, 101] width 97 height 10
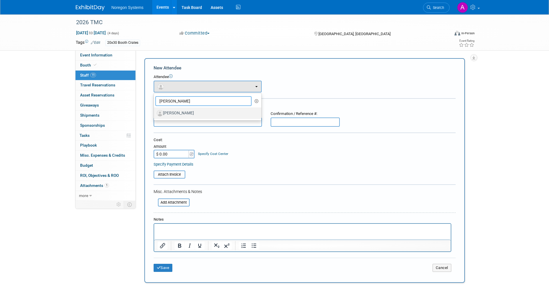
type input "shaun"
click at [184, 111] on label "[PERSON_NAME]" at bounding box center [206, 113] width 99 height 9
click at [155, 111] on input "[PERSON_NAME]" at bounding box center [153, 113] width 4 height 4
select select "516c2267-7a12-4353-b040-d941722e30e0"
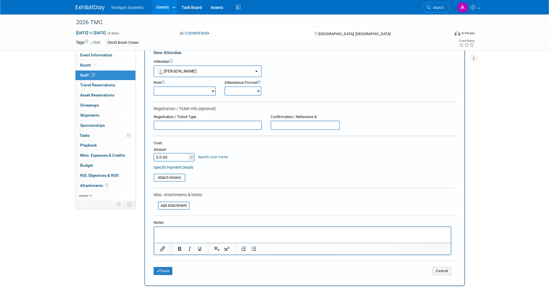
scroll to position [29, 0]
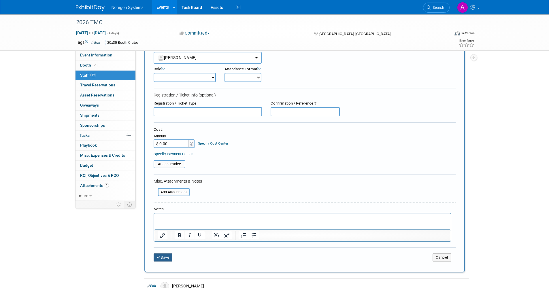
click at [169, 254] on button "Save" at bounding box center [163, 258] width 19 height 8
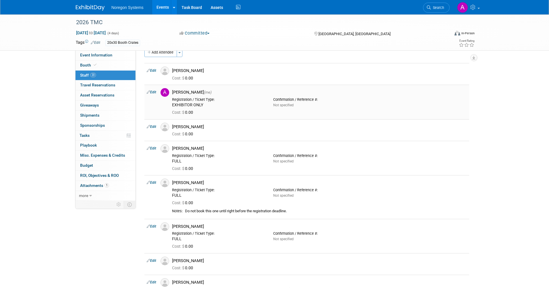
scroll to position [0, 0]
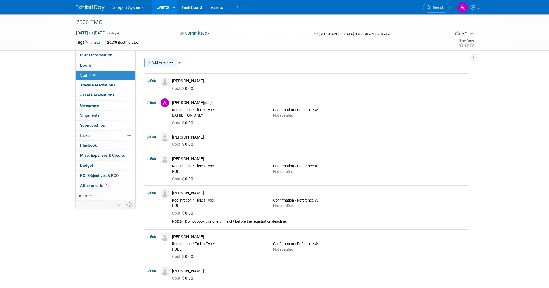
click at [159, 62] on button "Add Attendee" at bounding box center [160, 62] width 33 height 9
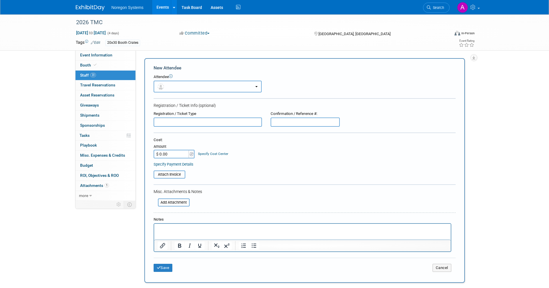
click at [189, 87] on button "button" at bounding box center [208, 87] width 108 height 12
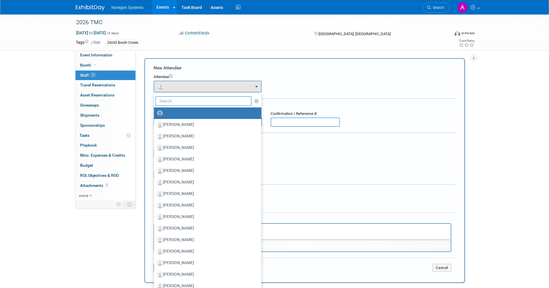
click at [188, 104] on input "text" at bounding box center [203, 101] width 97 height 10
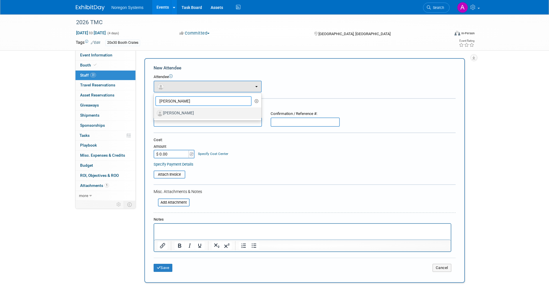
type input "kerry"
click at [184, 111] on label "[PERSON_NAME]" at bounding box center [206, 113] width 99 height 9
click at [155, 111] on input "[PERSON_NAME]" at bounding box center [153, 113] width 4 height 4
select select "64582554-c120-4435-949b-3b01a54e5c3b"
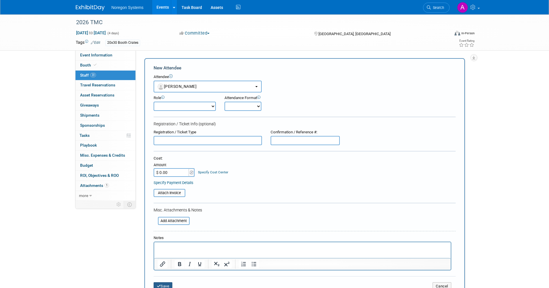
click at [161, 283] on button "Save" at bounding box center [163, 286] width 19 height 8
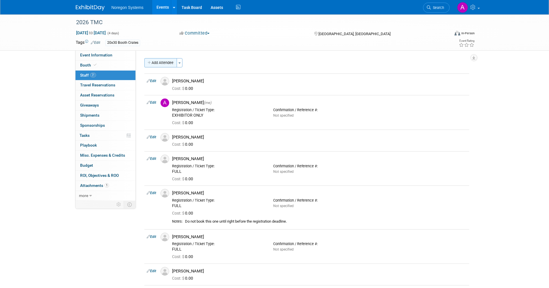
click at [165, 65] on button "Add Attendee" at bounding box center [160, 62] width 33 height 9
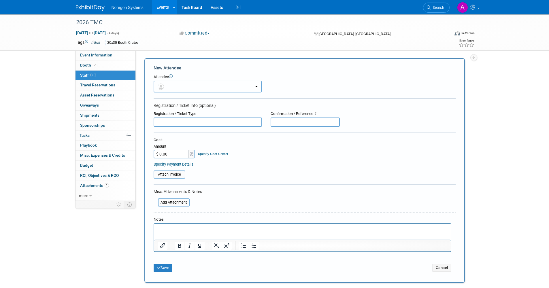
click at [182, 89] on button "button" at bounding box center [208, 87] width 108 height 12
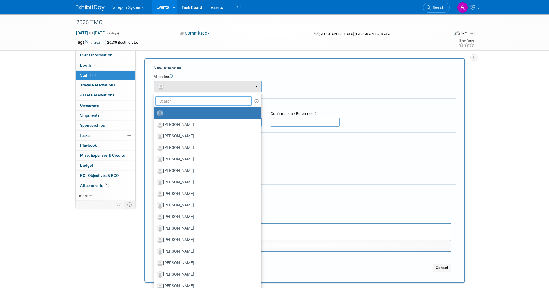
click at [183, 101] on input "text" at bounding box center [203, 101] width 97 height 10
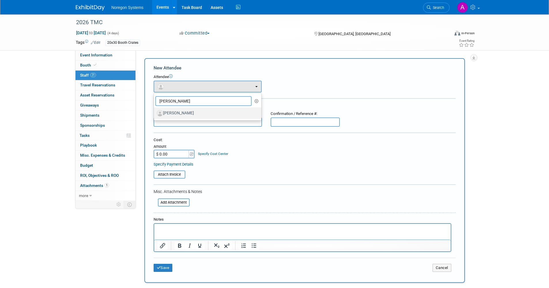
type input "kathle"
click at [185, 110] on label "[PERSON_NAME]" at bounding box center [206, 113] width 99 height 9
click at [155, 111] on input "[PERSON_NAME]" at bounding box center [153, 113] width 4 height 4
select select "f2b822c4-e679-42b5-ae36-bd76f7fabe87"
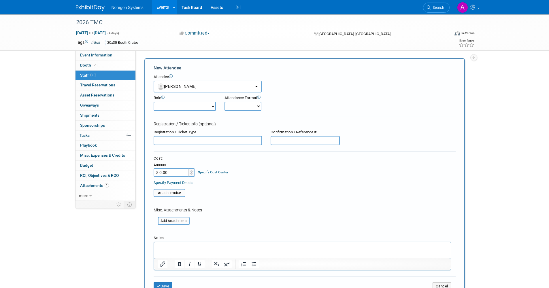
scroll to position [29, 0]
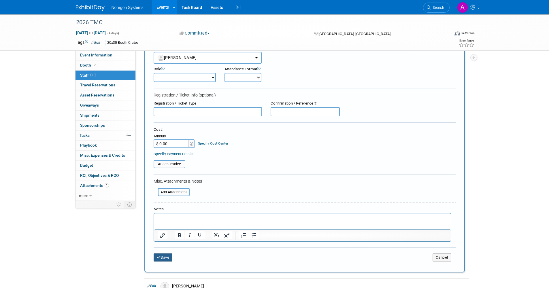
click at [157, 258] on icon "submit" at bounding box center [159, 258] width 4 height 4
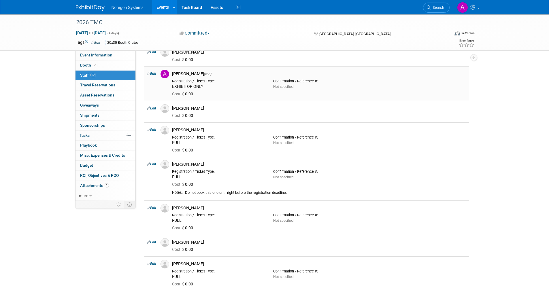
scroll to position [0, 0]
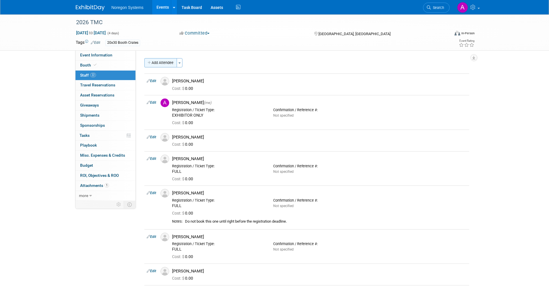
click at [154, 63] on button "Add Attendee" at bounding box center [160, 62] width 33 height 9
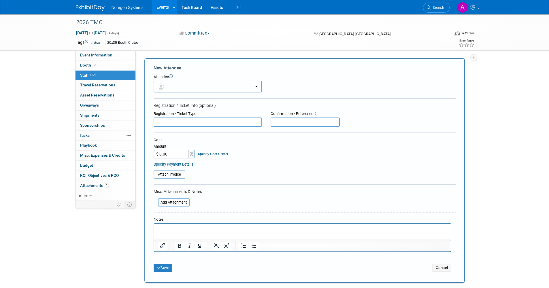
click at [179, 84] on button "button" at bounding box center [208, 87] width 108 height 12
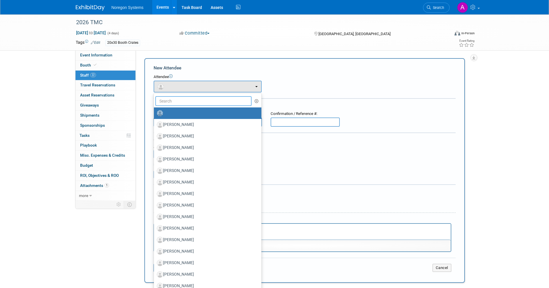
click at [178, 102] on input "text" at bounding box center [203, 101] width 97 height 10
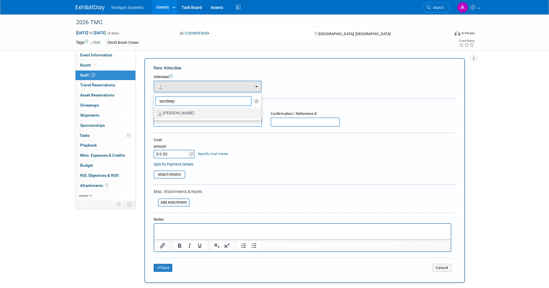
type input "sandeep"
click at [177, 112] on label "[PERSON_NAME]" at bounding box center [206, 113] width 99 height 9
click at [155, 112] on input "[PERSON_NAME]" at bounding box center [153, 113] width 4 height 4
select select "9fc69703-666e-48c7-b15b-dda08c43cca2"
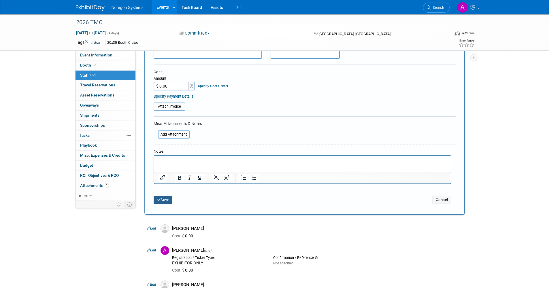
click at [161, 199] on button "Save" at bounding box center [163, 200] width 19 height 8
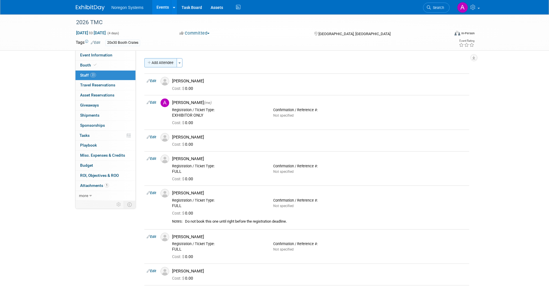
click at [160, 65] on button "Add Attendee" at bounding box center [160, 62] width 33 height 9
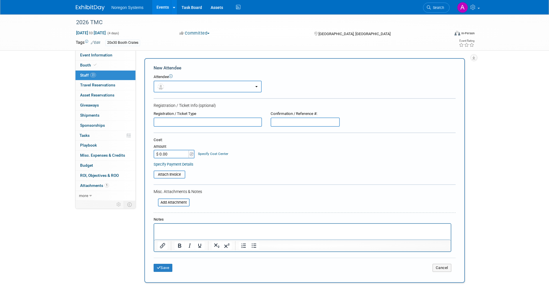
click at [176, 84] on button "button" at bounding box center [208, 87] width 108 height 12
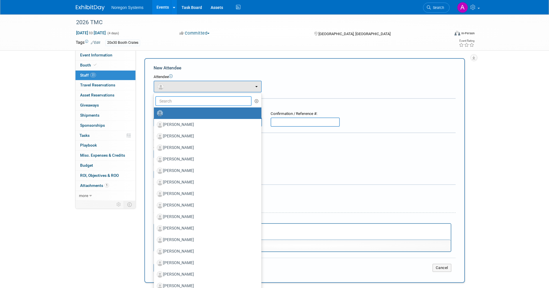
click at [176, 98] on input "text" at bounding box center [203, 101] width 97 height 10
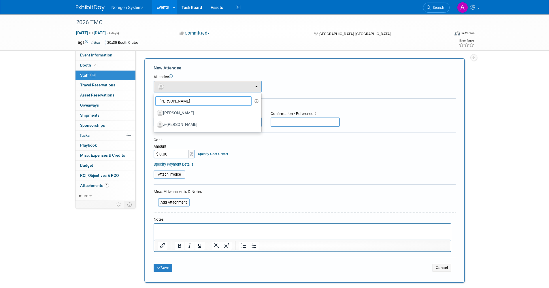
type input "[PERSON_NAME]"
click at [186, 107] on ul "paul Alan Penny Alan Dodd Altin Prela Andra Cioclov Ani Uwaga" at bounding box center [208, 112] width 108 height 39
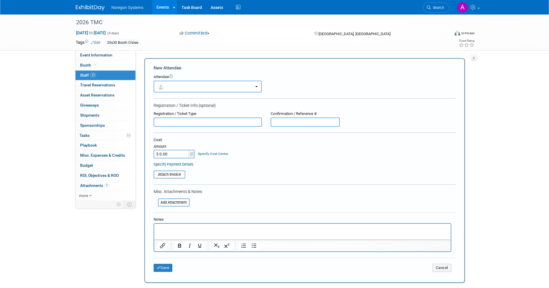
click at [185, 108] on div "Registration / Ticket Info (optional)" at bounding box center [305, 106] width 302 height 6
click at [180, 88] on button "button" at bounding box center [208, 87] width 108 height 12
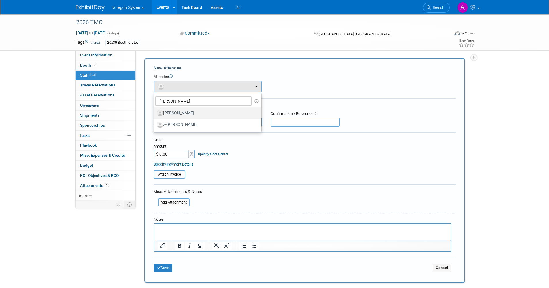
click at [185, 113] on label "[PERSON_NAME]" at bounding box center [206, 113] width 99 height 9
click at [155, 113] on input "[PERSON_NAME]" at bounding box center [153, 113] width 4 height 4
select select "44f7d3dd-30cd-48b8-916e-c6485ff75a81"
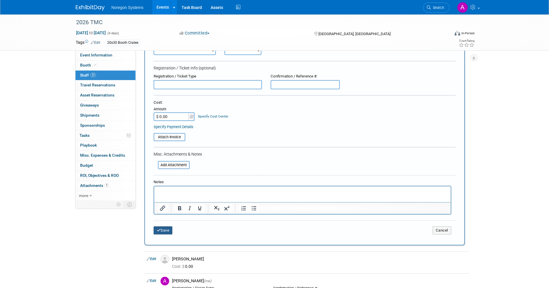
scroll to position [58, 0]
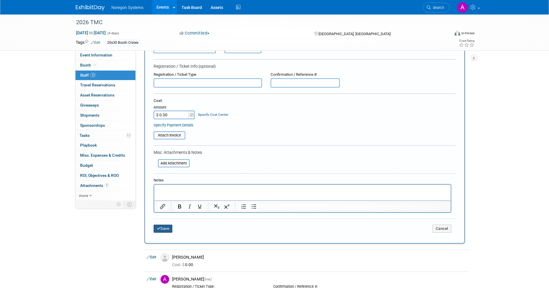
click at [161, 229] on button "Save" at bounding box center [163, 229] width 19 height 8
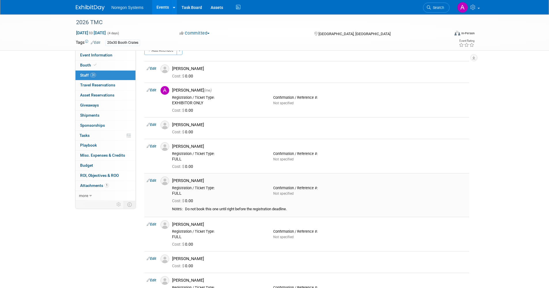
scroll to position [0, 0]
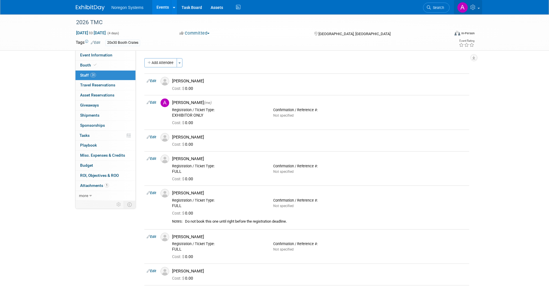
click at [478, 6] on link at bounding box center [468, 7] width 28 height 14
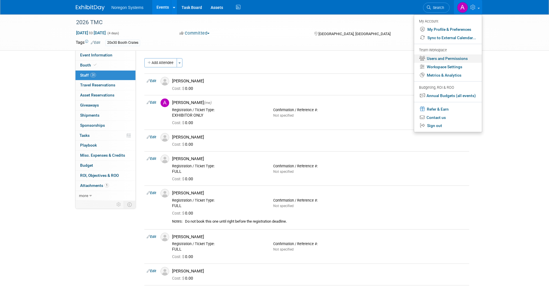
click at [457, 57] on link "Users and Permissions" at bounding box center [448, 58] width 68 height 8
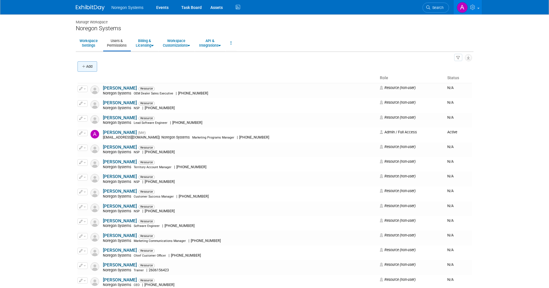
click at [94, 66] on button "Add" at bounding box center [88, 66] width 20 height 10
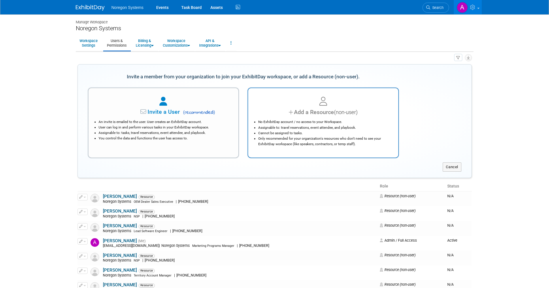
click at [299, 123] on li "No ExhibitDay account / no access to your Workspace." at bounding box center [324, 121] width 133 height 5
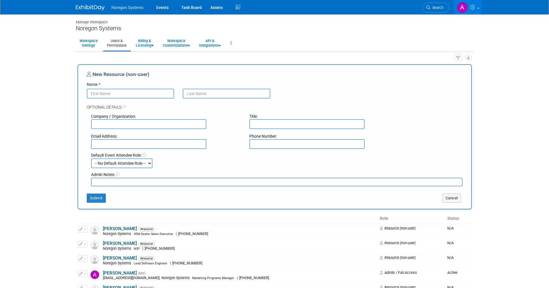
click at [141, 94] on input "Name *" at bounding box center [131, 94] width 88 height 10
type input "Brian"
type input "Auxier"
type input "Noregon Systems"
type input "Operation Program Manager"
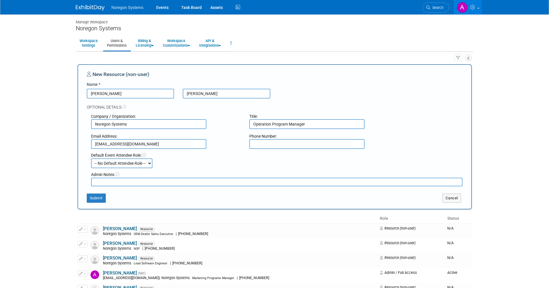
type input "bauxier@noregon.com"
click at [105, 197] on button "Submit" at bounding box center [96, 198] width 19 height 9
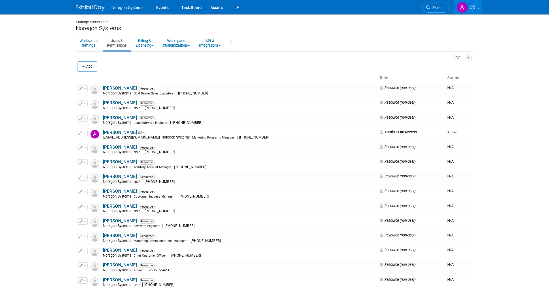
click at [93, 67] on button "Add" at bounding box center [88, 66] width 20 height 10
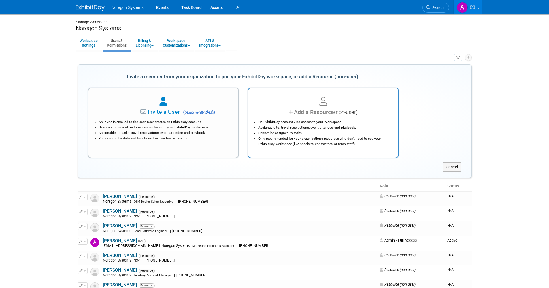
click at [295, 122] on li "No ExhibitDay account / no access to your Workspace." at bounding box center [324, 121] width 133 height 5
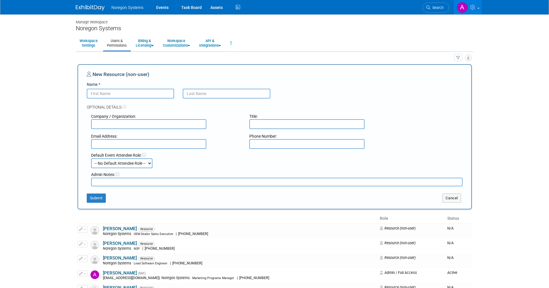
click at [120, 95] on input "Name *" at bounding box center [131, 94] width 88 height 10
type input "Hemanth"
type input "Pawar"
type input "Noregon Systems"
type input "UI/UX Design Architect"
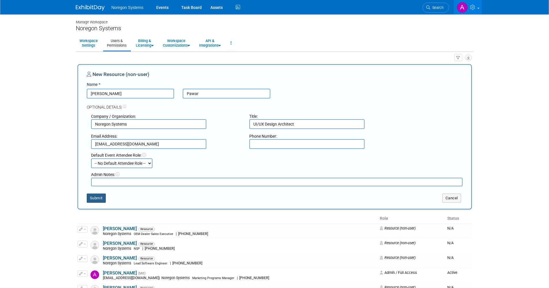
type input "hpawar@noregon.com"
click at [100, 196] on button "Submit" at bounding box center [96, 198] width 19 height 9
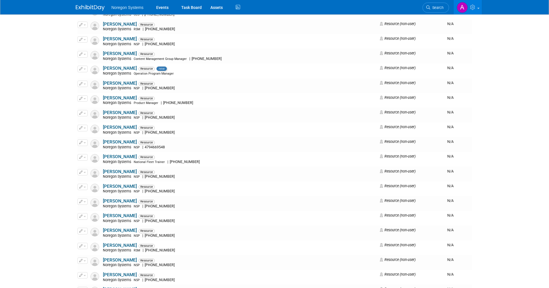
scroll to position [202, 0]
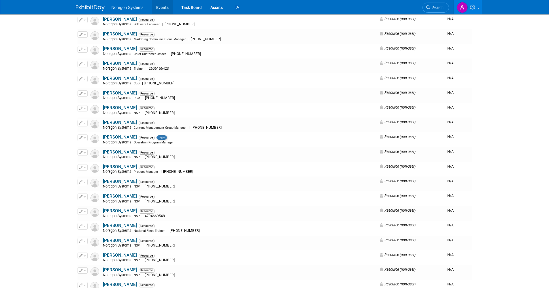
click at [153, 6] on link "Events" at bounding box center [162, 7] width 21 height 14
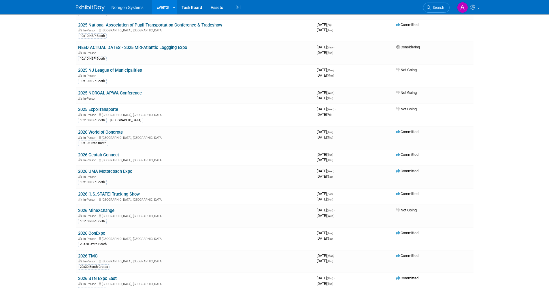
scroll to position [432, 0]
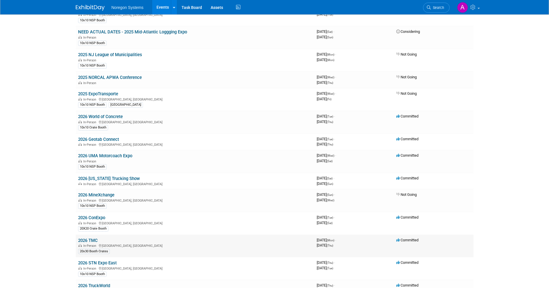
click at [95, 240] on link "2026 TMC" at bounding box center [88, 240] width 20 height 5
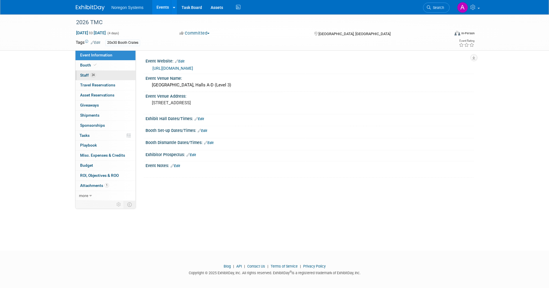
click at [118, 78] on link "24 Staff 24" at bounding box center [106, 76] width 60 height 10
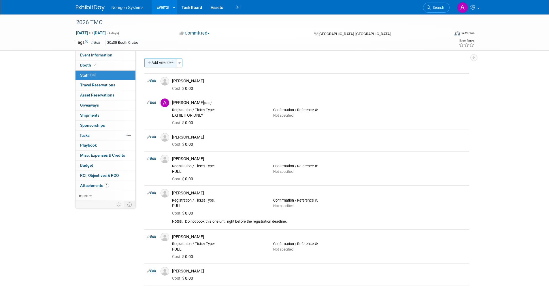
click at [166, 64] on button "Add Attendee" at bounding box center [160, 62] width 33 height 9
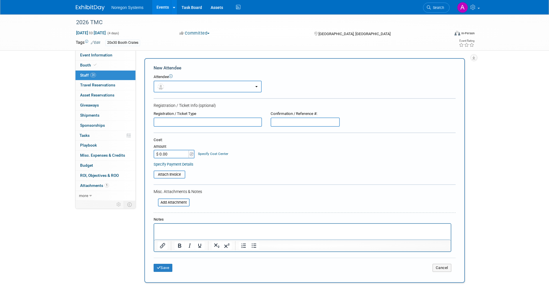
click at [194, 83] on button "button" at bounding box center [208, 87] width 108 height 12
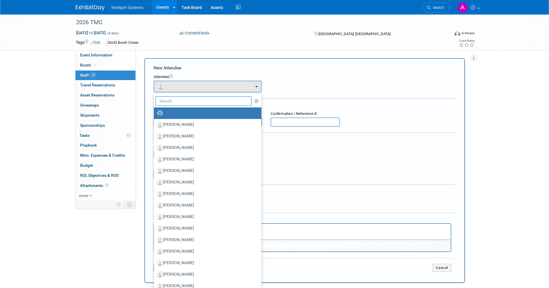
click at [190, 98] on input "text" at bounding box center [203, 101] width 97 height 10
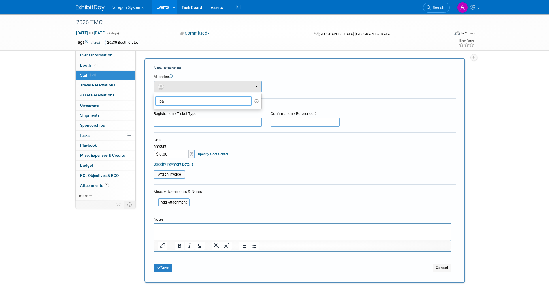
type input "p"
type input "[PERSON_NAME] aux"
click at [184, 115] on label "[PERSON_NAME]" at bounding box center [206, 113] width 99 height 9
click at [155, 114] on input "[PERSON_NAME]" at bounding box center [153, 113] width 4 height 4
select select "50d3e4c6-8b57-4c25-9757-c4763a98d8e3"
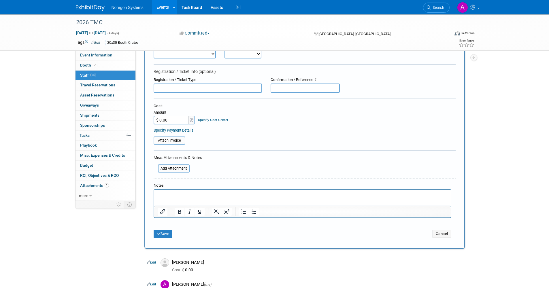
scroll to position [58, 0]
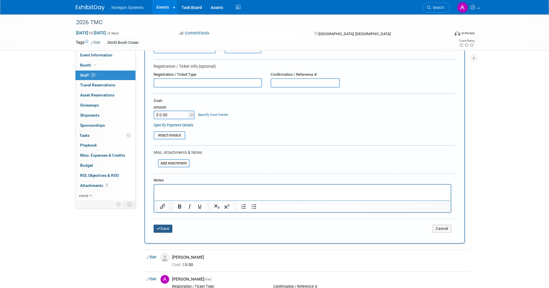
click at [166, 227] on button "Save" at bounding box center [163, 229] width 19 height 8
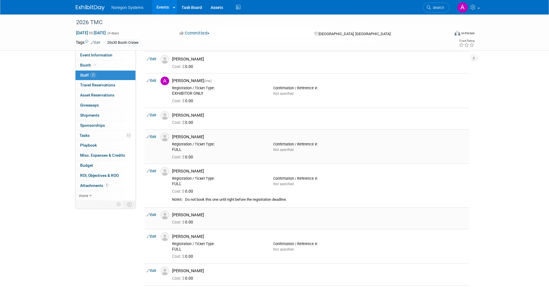
scroll to position [0, 0]
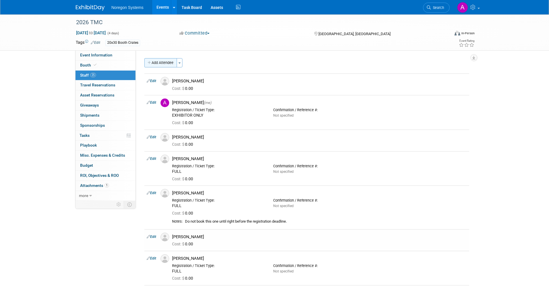
click at [161, 62] on button "Add Attendee" at bounding box center [160, 62] width 33 height 9
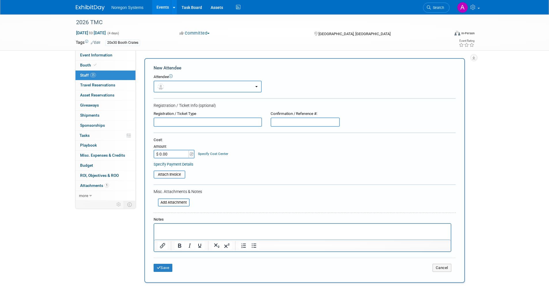
click at [182, 86] on button "button" at bounding box center [208, 87] width 108 height 12
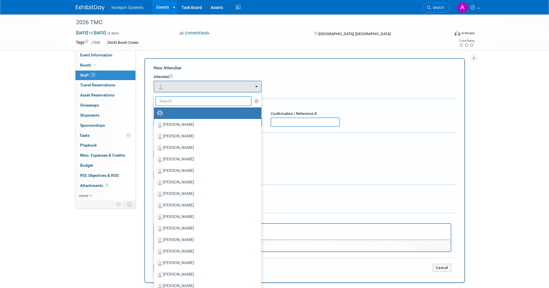
click at [184, 103] on input "text" at bounding box center [203, 101] width 97 height 10
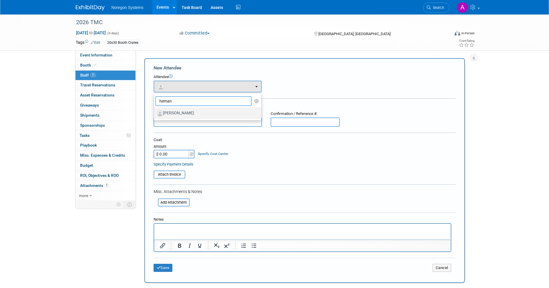
type input "heman"
click at [181, 111] on label "[PERSON_NAME]" at bounding box center [206, 113] width 99 height 9
click at [155, 111] on input "[PERSON_NAME]" at bounding box center [153, 113] width 4 height 4
select select "48bdd03e-96ca-4920-8a6b-8f29970211bf"
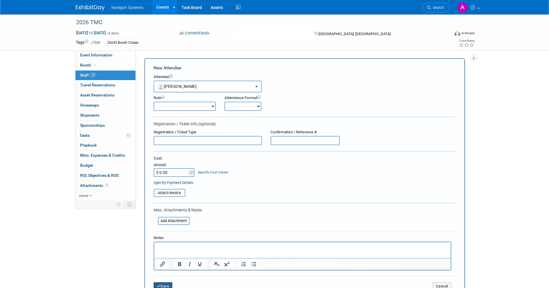
click at [166, 286] on button "Save" at bounding box center [163, 286] width 19 height 8
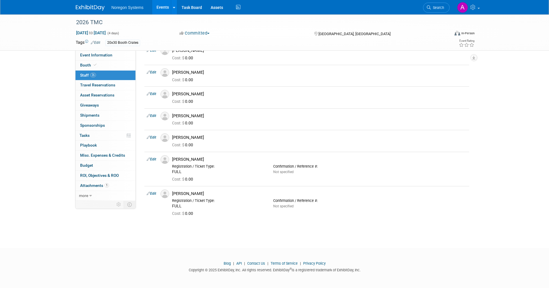
scroll to position [554, 0]
